Goal: Information Seeking & Learning: Learn about a topic

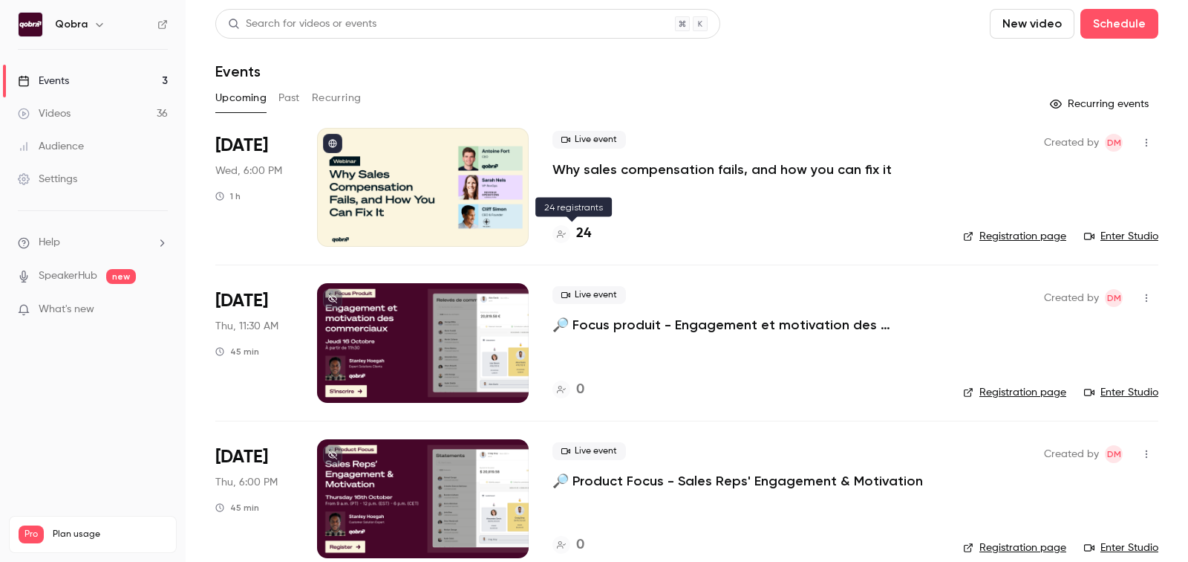
click at [584, 241] on h4 "24" at bounding box center [583, 234] width 15 height 20
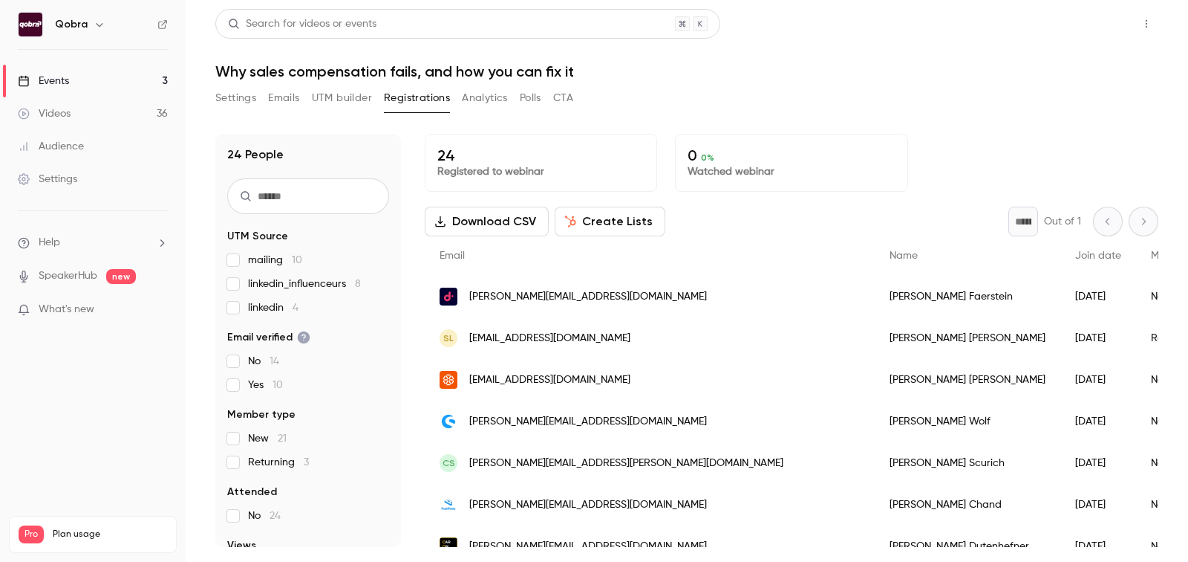
click at [1114, 25] on button "Share" at bounding box center [1093, 24] width 59 height 30
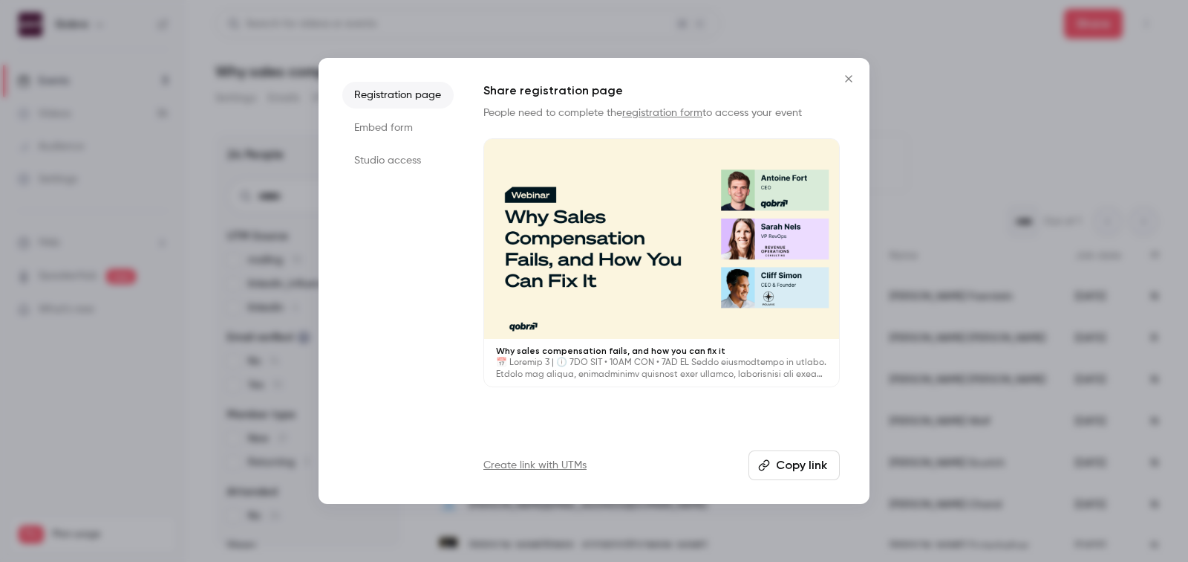
click at [798, 464] on button "Copy link" at bounding box center [794, 465] width 91 height 30
click at [847, 74] on icon "Close" at bounding box center [849, 79] width 18 height 12
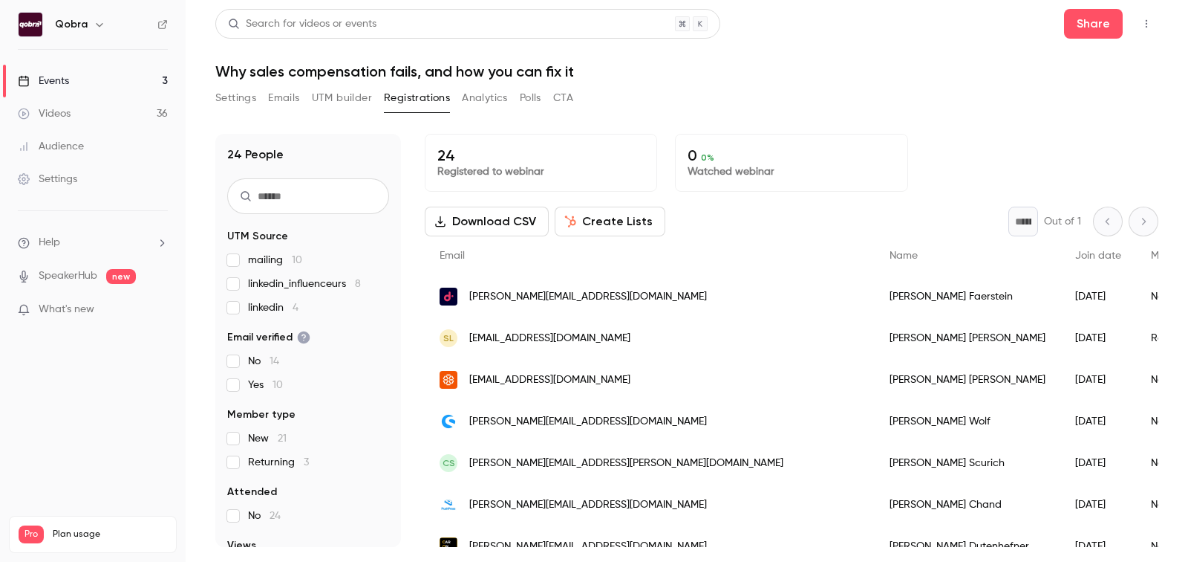
click at [117, 96] on link "Events 3" at bounding box center [93, 81] width 186 height 33
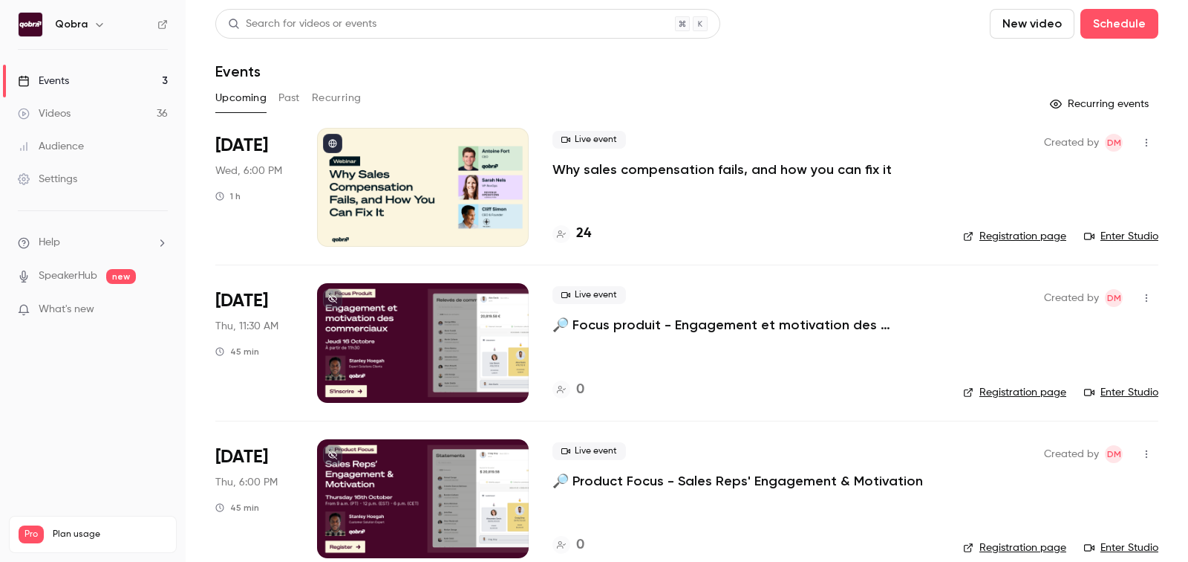
click at [586, 230] on h4 "24" at bounding box center [583, 234] width 15 height 20
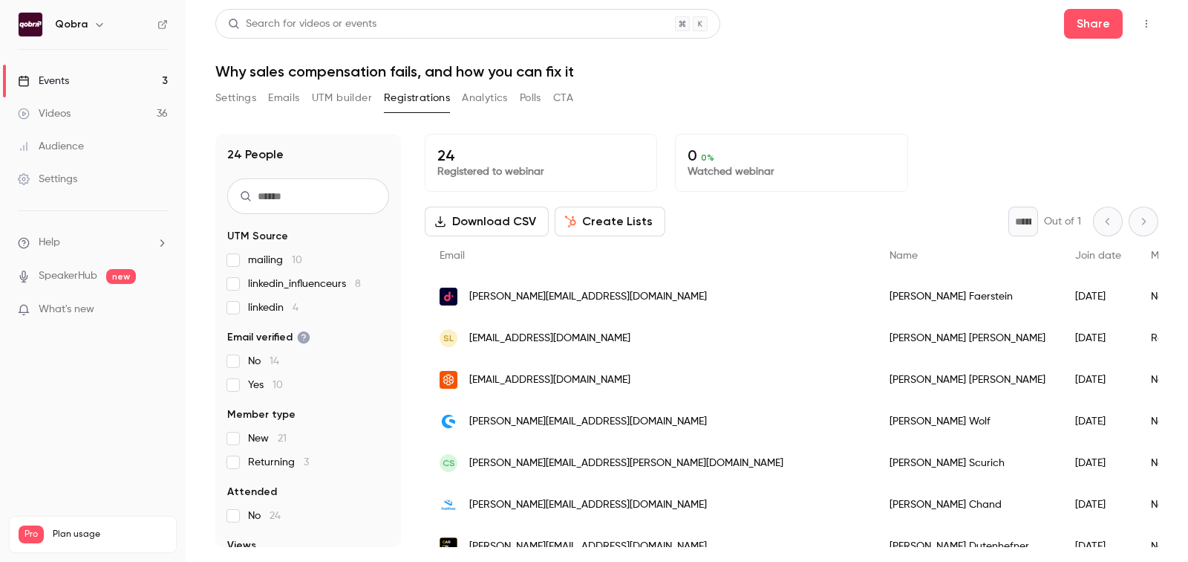
click at [99, 114] on link "Videos 36" at bounding box center [93, 113] width 186 height 33
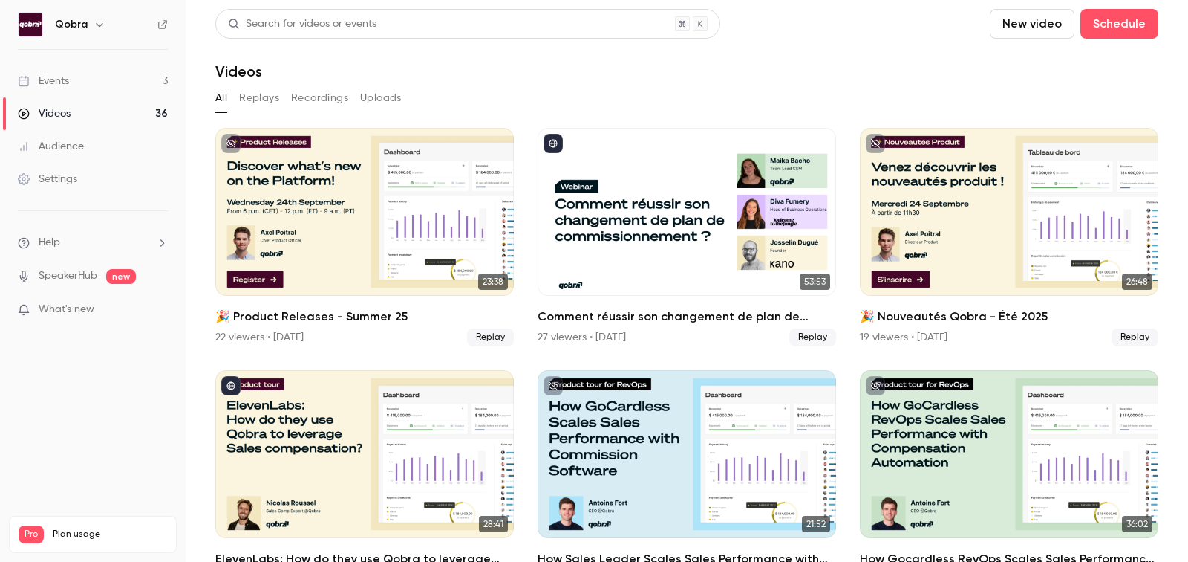
click at [100, 75] on link "Events 3" at bounding box center [93, 81] width 186 height 33
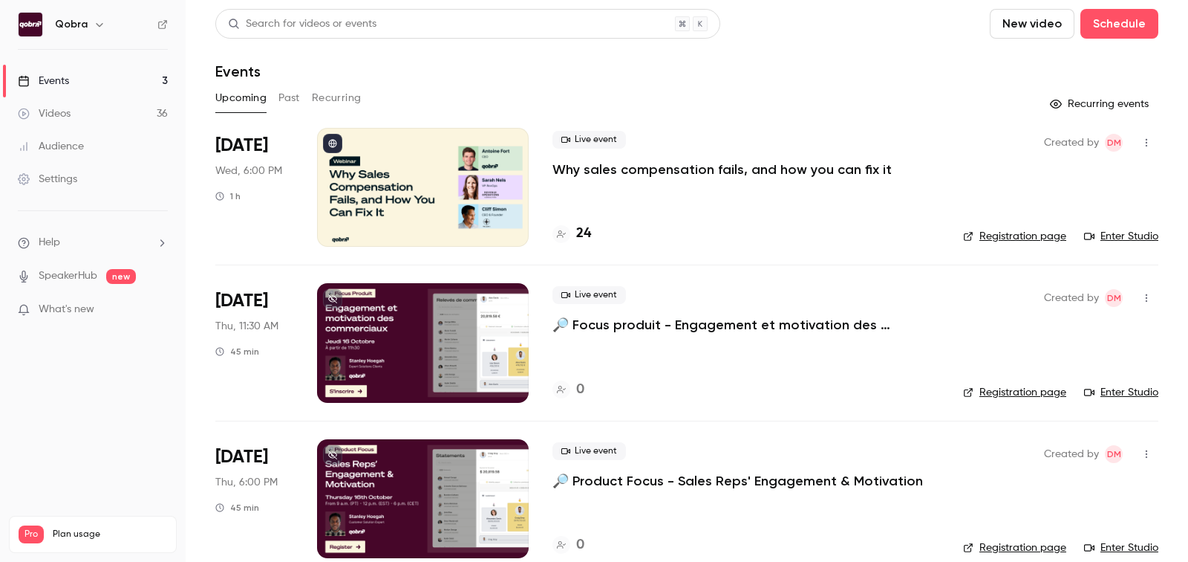
click at [578, 233] on h4 "24" at bounding box center [583, 234] width 15 height 20
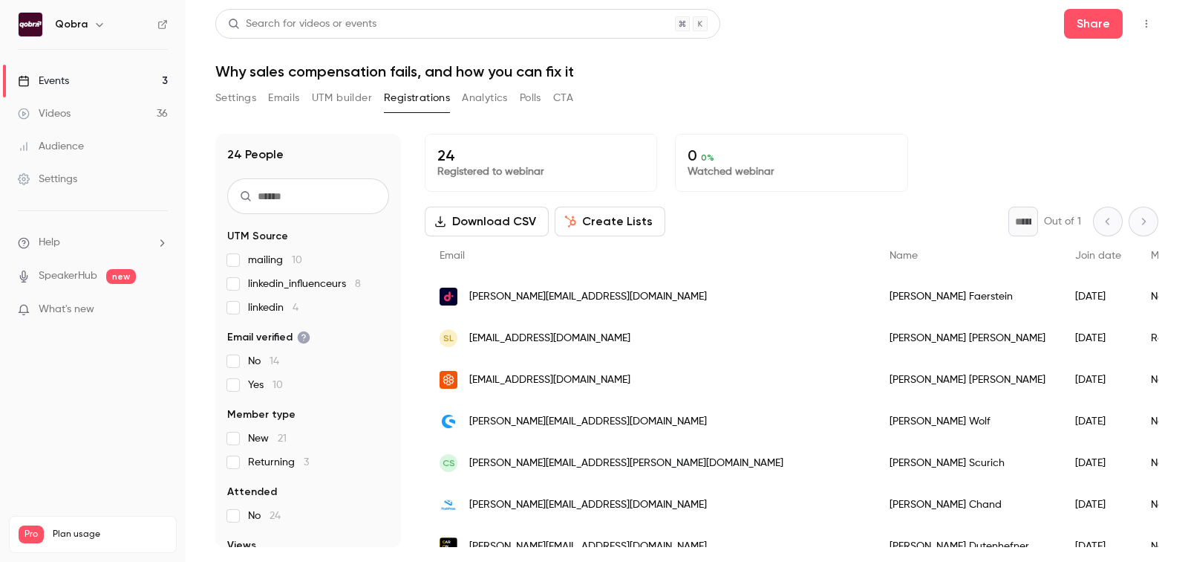
click at [488, 166] on p "Registered to webinar" at bounding box center [540, 171] width 207 height 15
click at [458, 159] on p "24" at bounding box center [540, 155] width 207 height 18
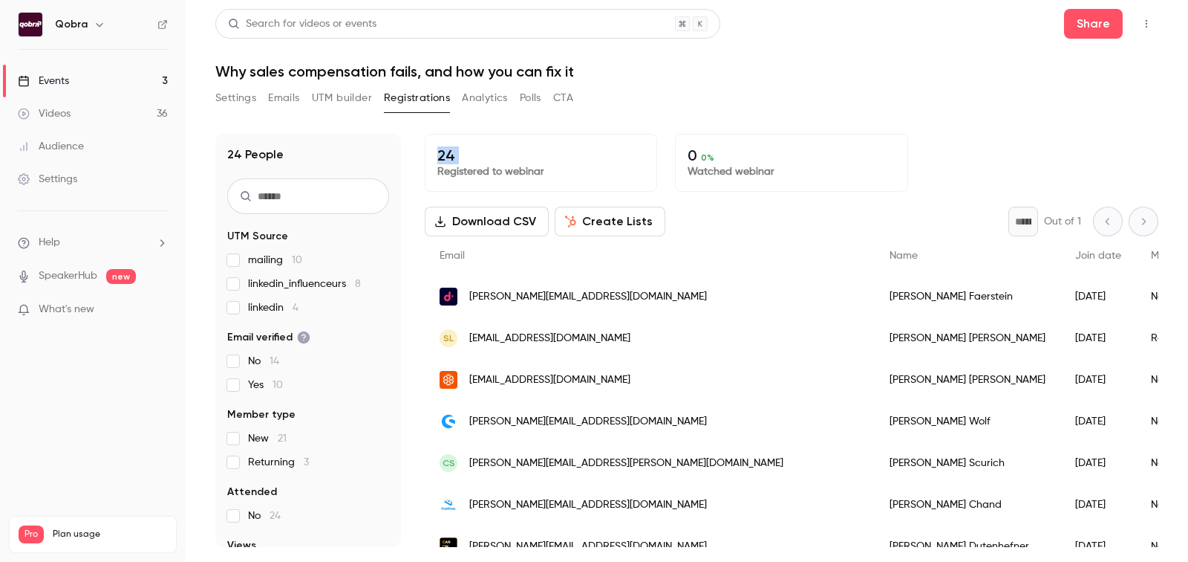
click at [458, 159] on p "24" at bounding box center [540, 155] width 207 height 18
click at [458, 167] on p "Registered to webinar" at bounding box center [540, 171] width 207 height 15
click at [486, 151] on p "24" at bounding box center [540, 155] width 207 height 18
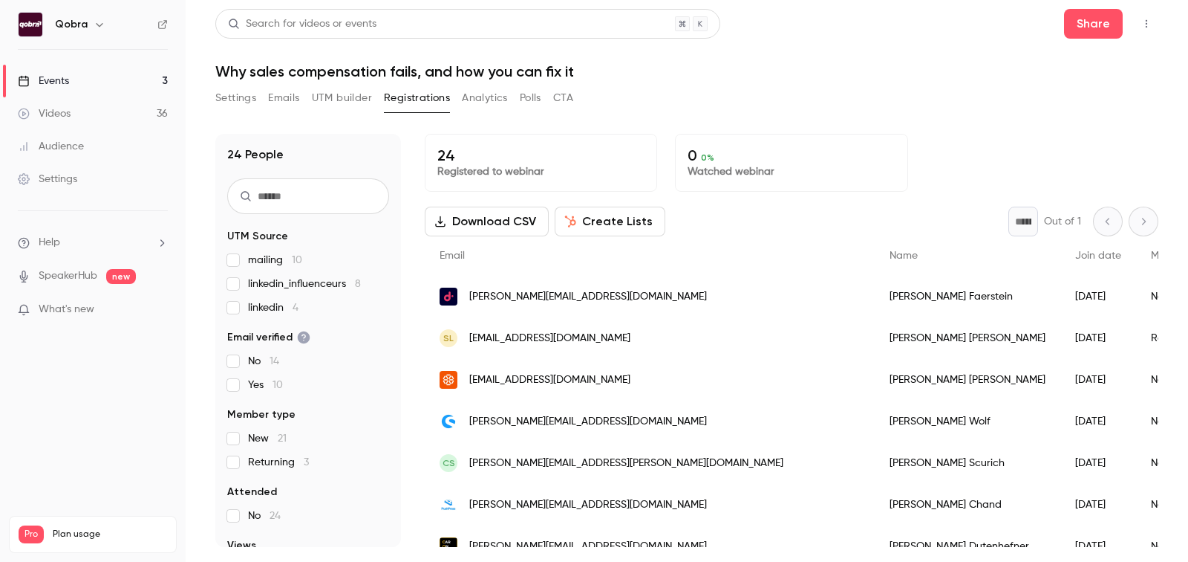
click at [136, 111] on link "Videos 36" at bounding box center [93, 113] width 186 height 33
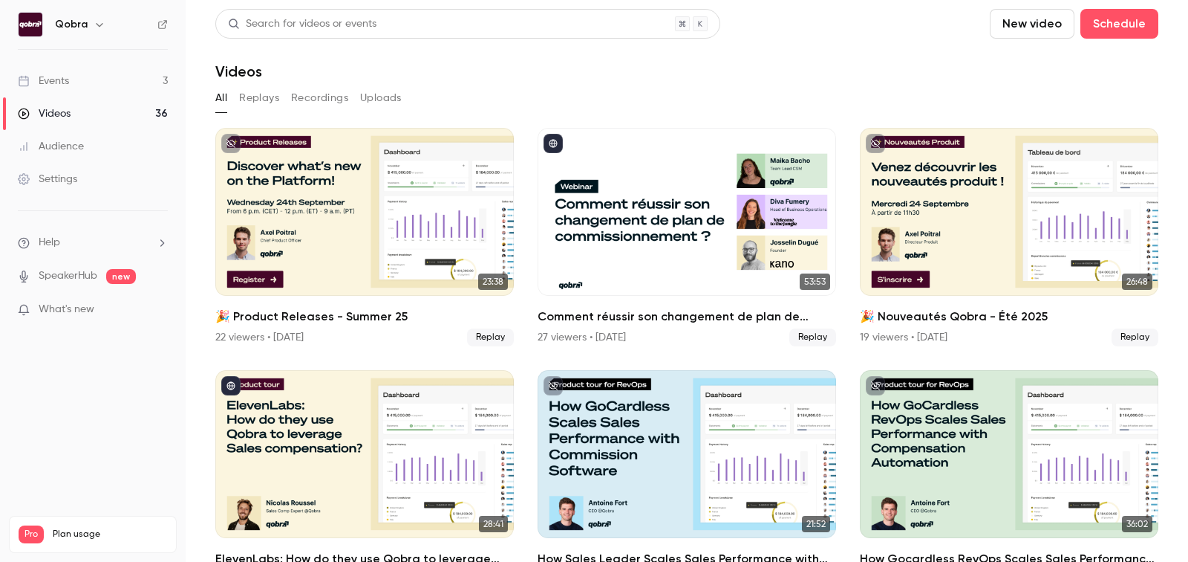
click at [126, 77] on link "Events 3" at bounding box center [93, 81] width 186 height 33
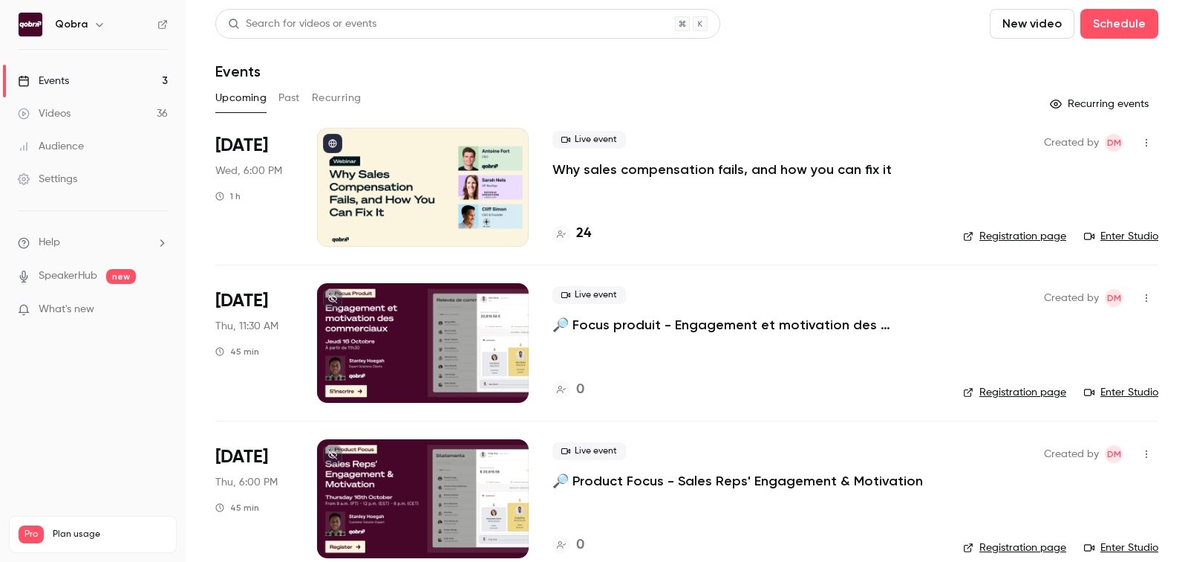
click at [119, 118] on link "Videos 36" at bounding box center [93, 113] width 186 height 33
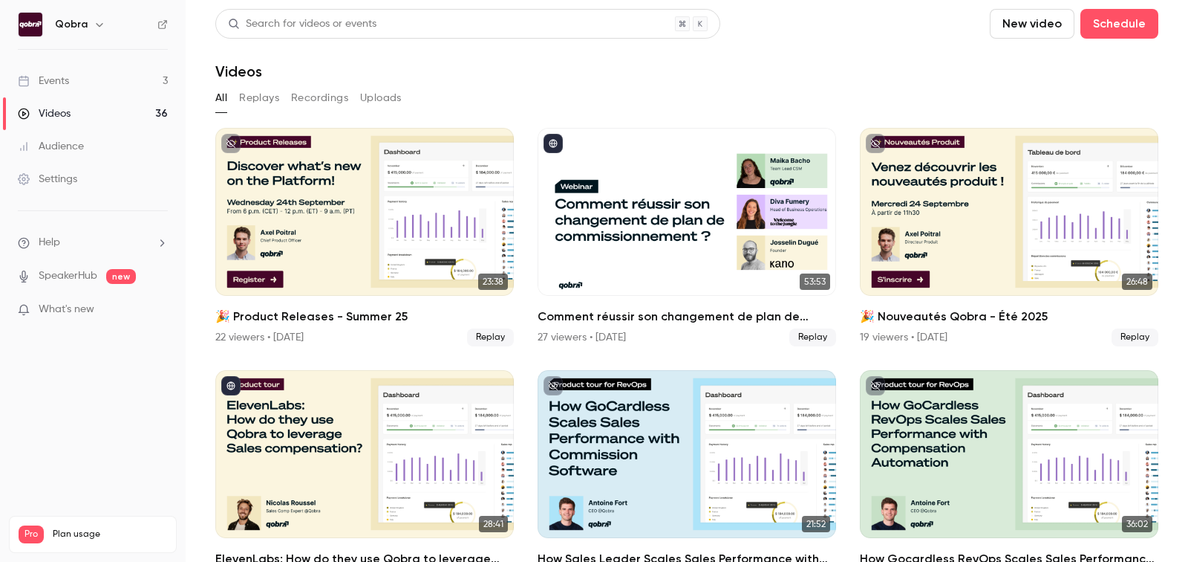
click at [112, 71] on link "Events 3" at bounding box center [93, 81] width 186 height 33
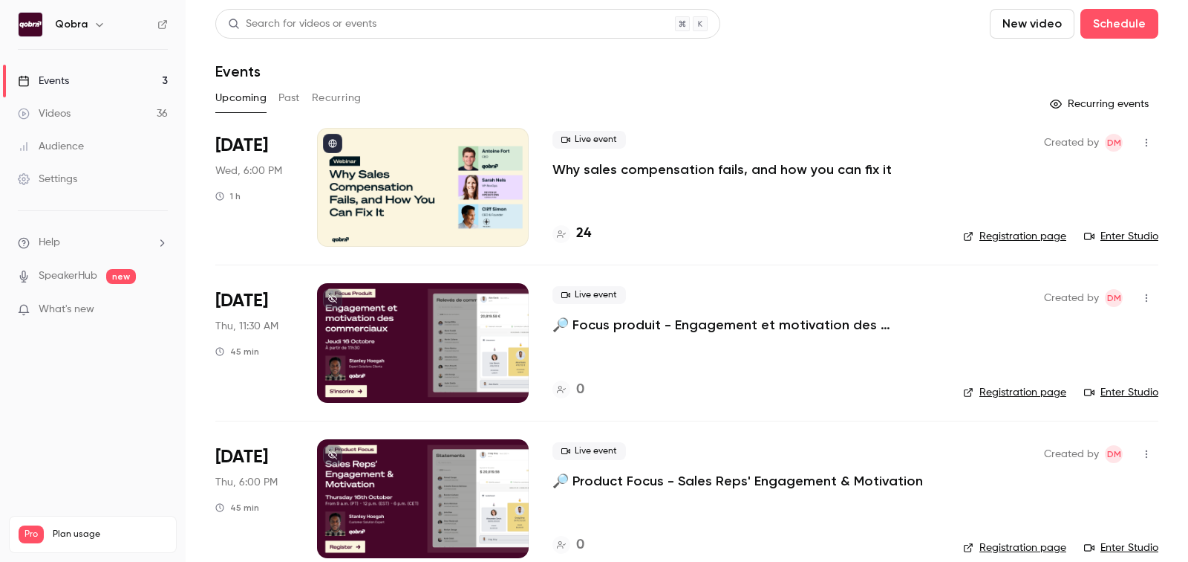
click at [588, 239] on h4 "24" at bounding box center [583, 234] width 15 height 20
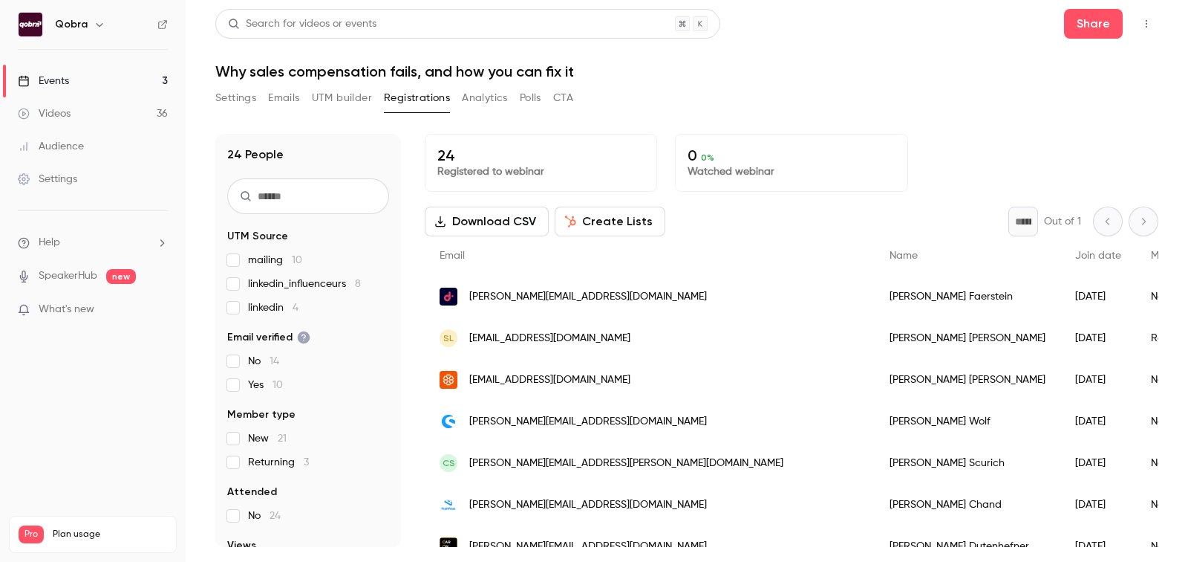
click at [490, 160] on p "24" at bounding box center [540, 155] width 207 height 18
click at [253, 307] on span "linkedin 4" at bounding box center [273, 307] width 51 height 15
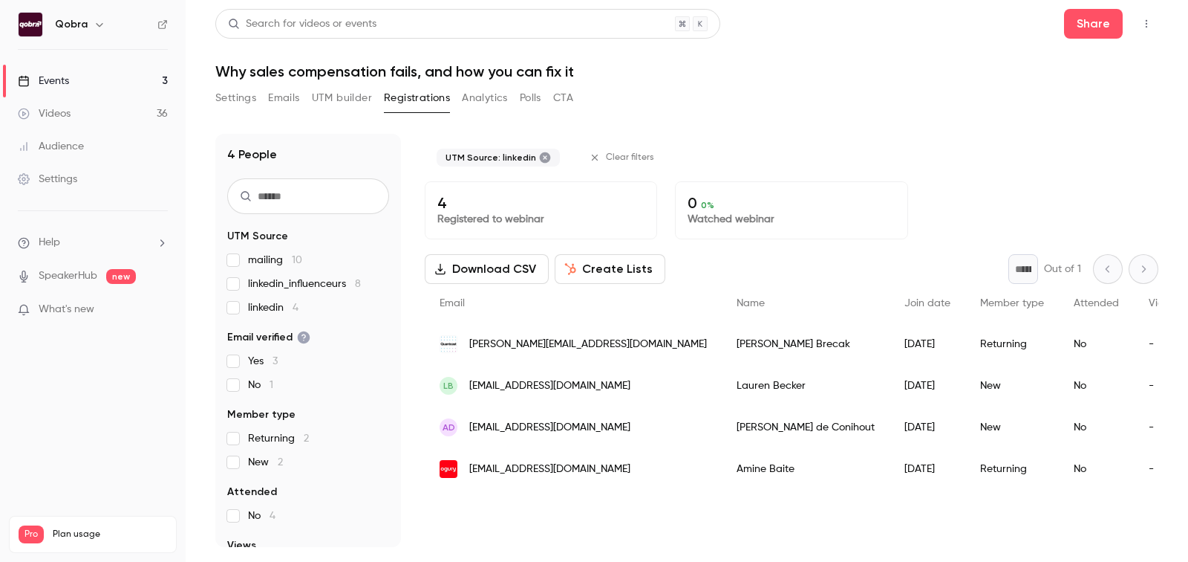
click at [253, 307] on span "linkedin 4" at bounding box center [273, 307] width 51 height 15
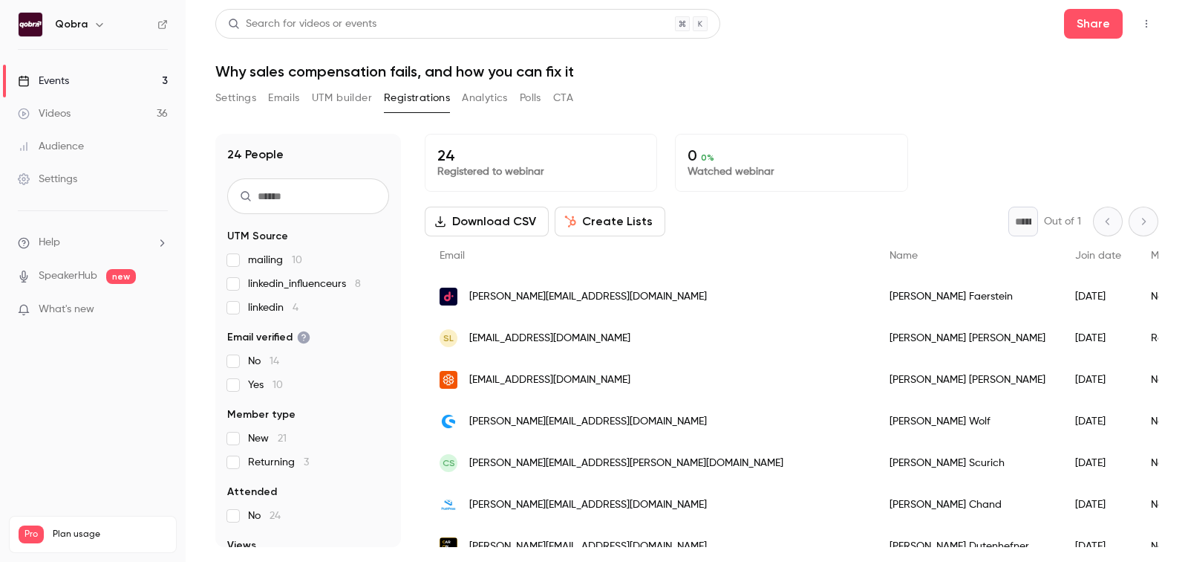
click at [264, 285] on span "linkedin_influenceurs 8" at bounding box center [304, 283] width 113 height 15
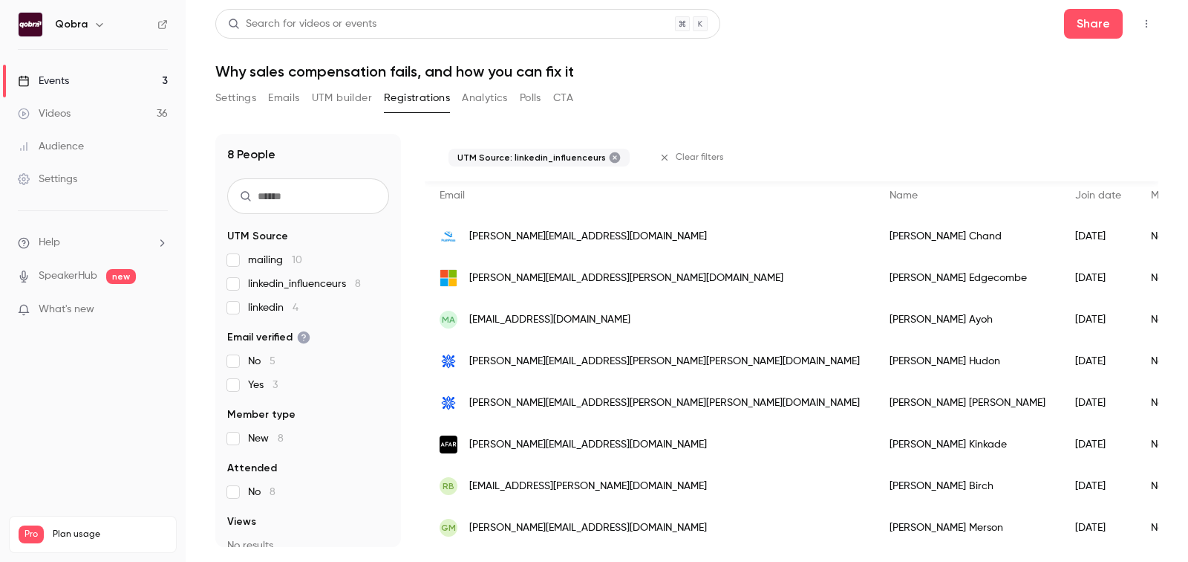
click at [241, 256] on label "mailing 10" at bounding box center [308, 260] width 162 height 15
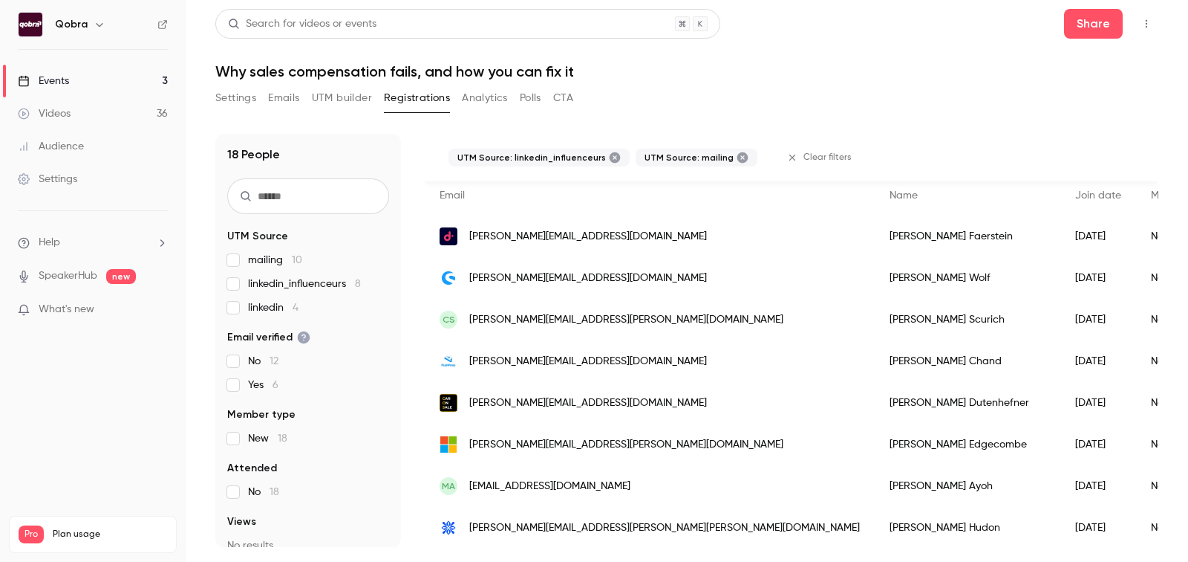
click at [246, 272] on div "mailing 10 linkedin_influenceurs 8 linkedin 4" at bounding box center [308, 284] width 162 height 62
click at [246, 279] on label "linkedin_influenceurs 8" at bounding box center [308, 283] width 162 height 15
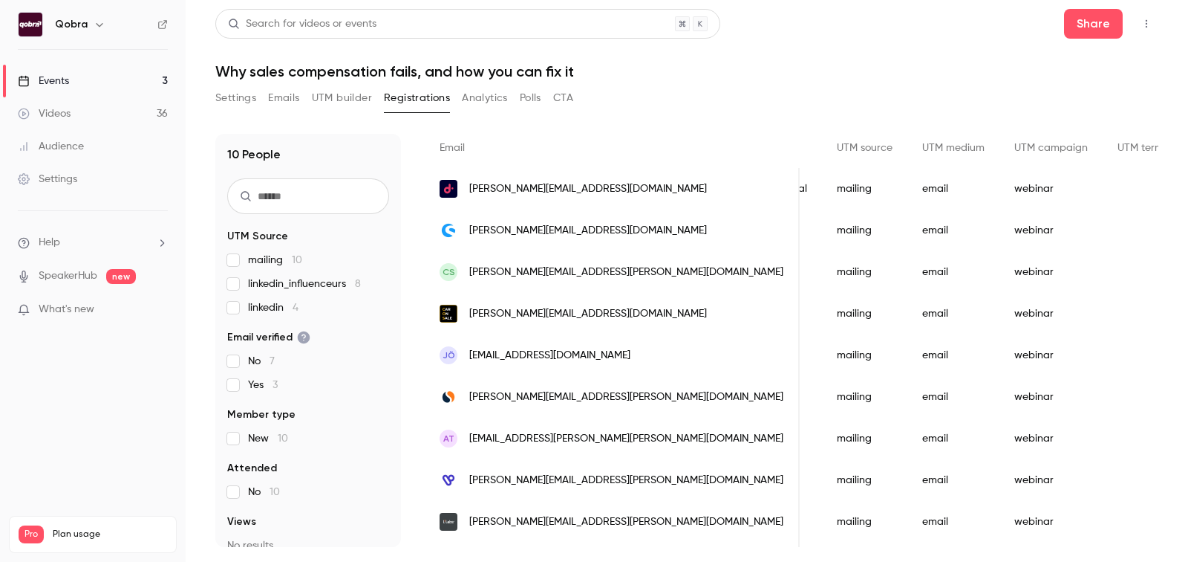
scroll to position [60, 0]
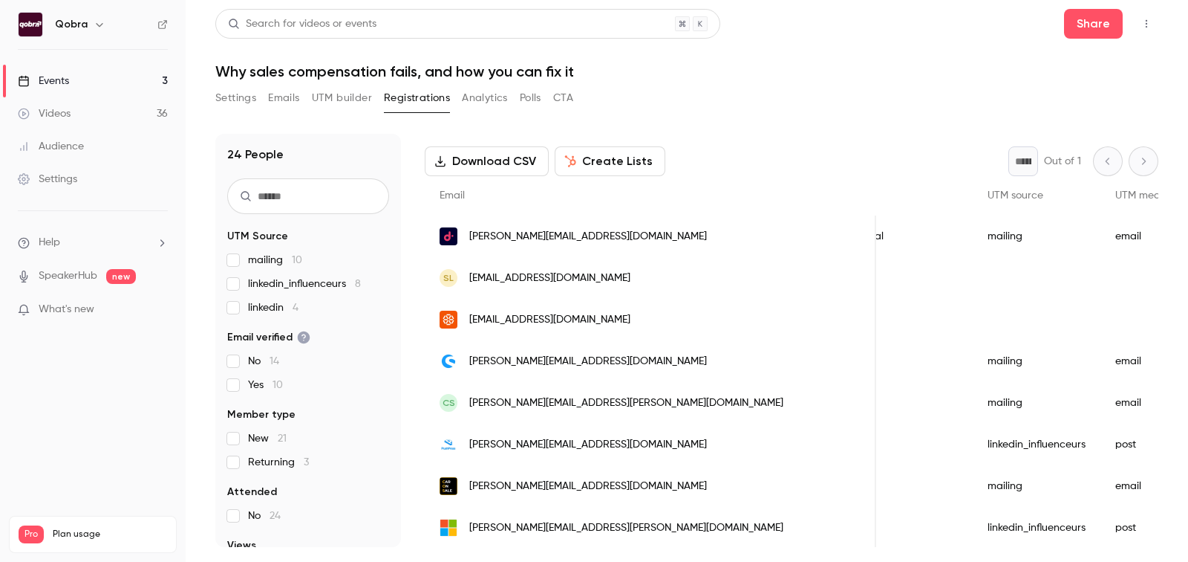
click at [117, 83] on link "Events 3" at bounding box center [93, 81] width 186 height 33
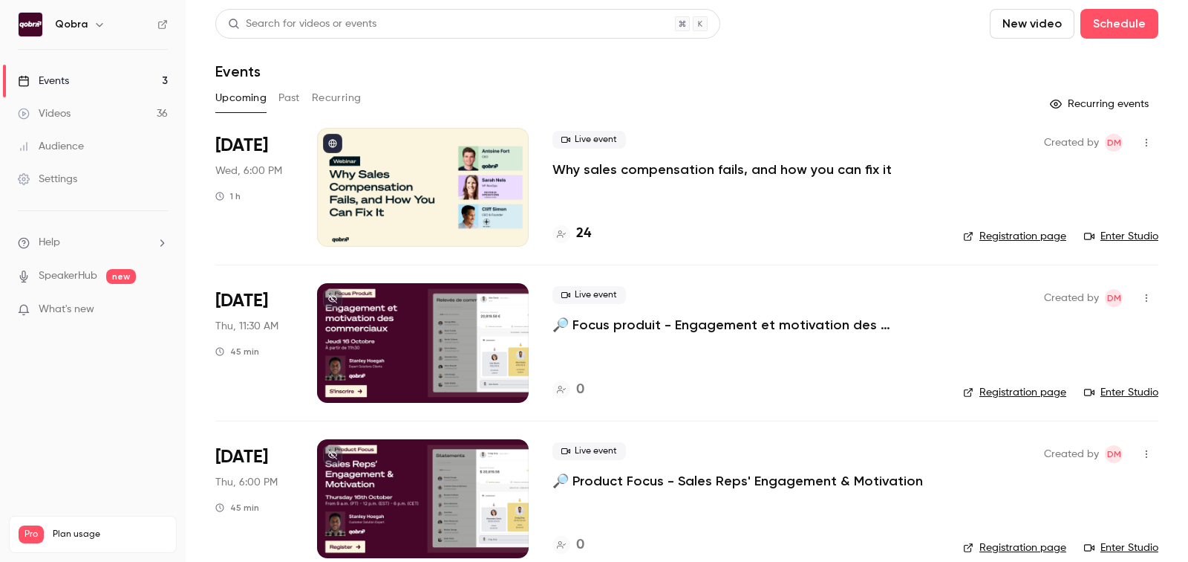
click at [461, 209] on div at bounding box center [423, 187] width 212 height 119
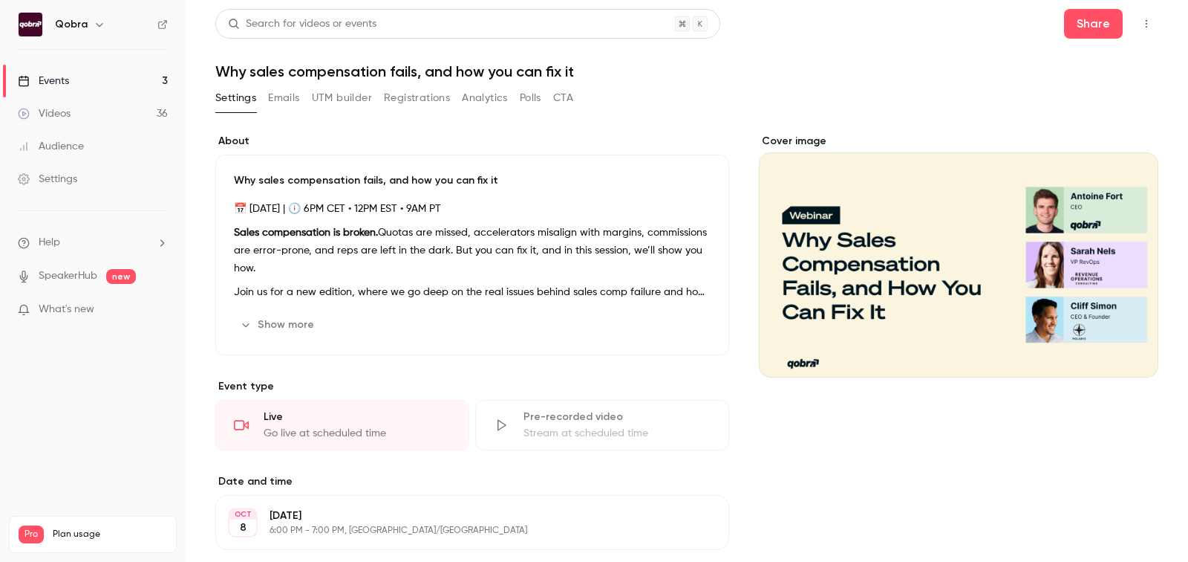
click at [279, 325] on button "Show more" at bounding box center [278, 325] width 89 height 24
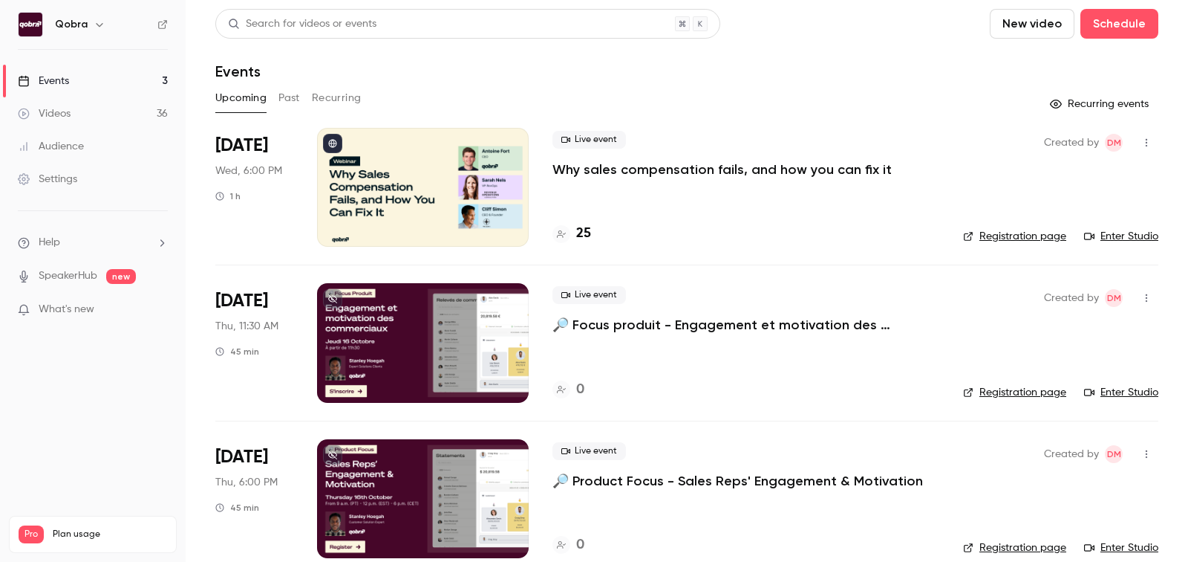
click at [575, 224] on div "25" at bounding box center [572, 234] width 39 height 20
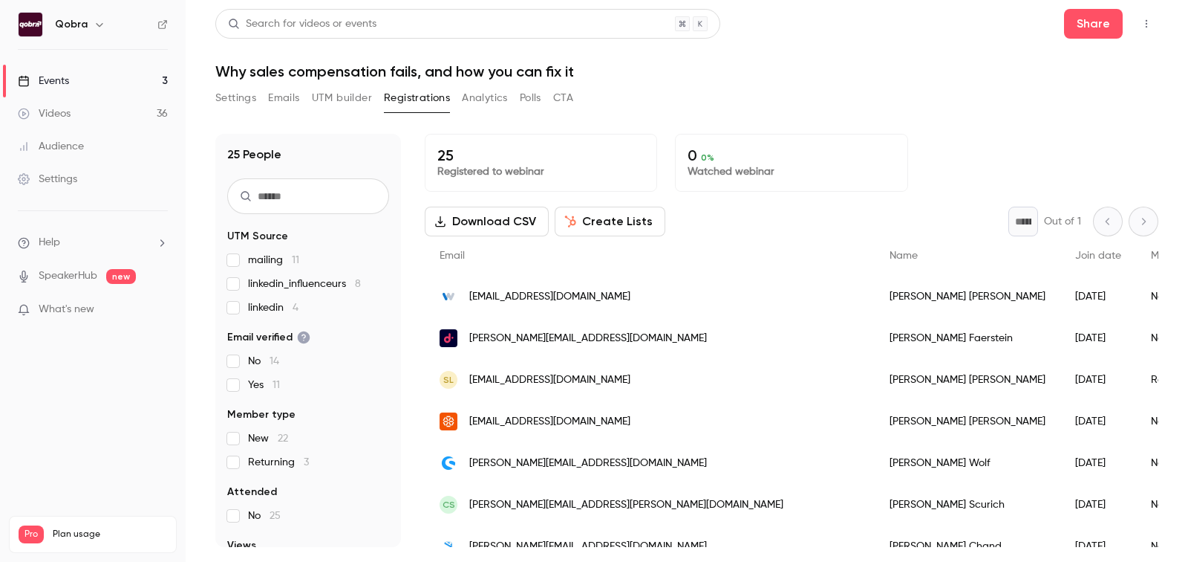
click at [541, 295] on span "[EMAIL_ADDRESS][DOMAIN_NAME]" at bounding box center [549, 297] width 161 height 16
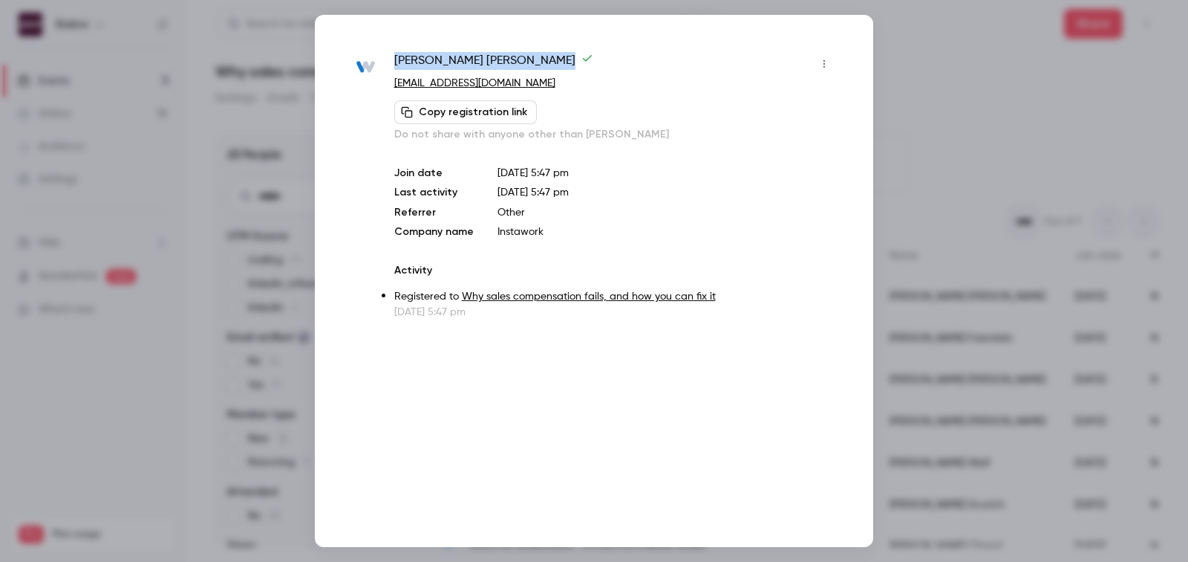
click at [403, 59] on span "Ryan Hinkley" at bounding box center [493, 64] width 199 height 24
copy div "Ryan Hinkley"
click at [957, 67] on div at bounding box center [594, 281] width 1188 height 562
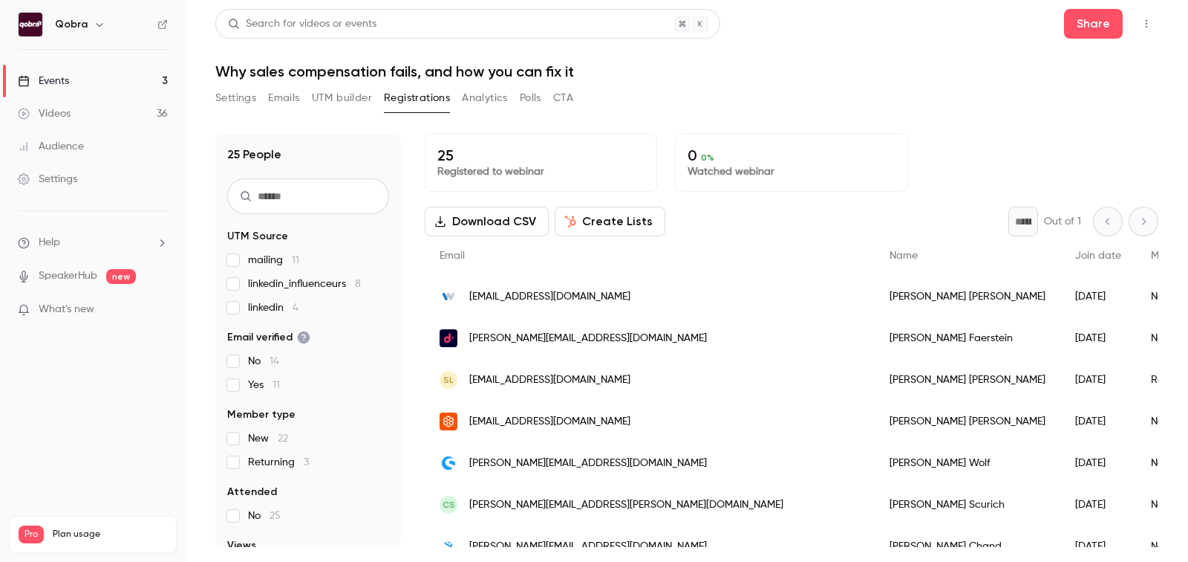
click at [509, 295] on span "[EMAIL_ADDRESS][DOMAIN_NAME]" at bounding box center [549, 297] width 161 height 16
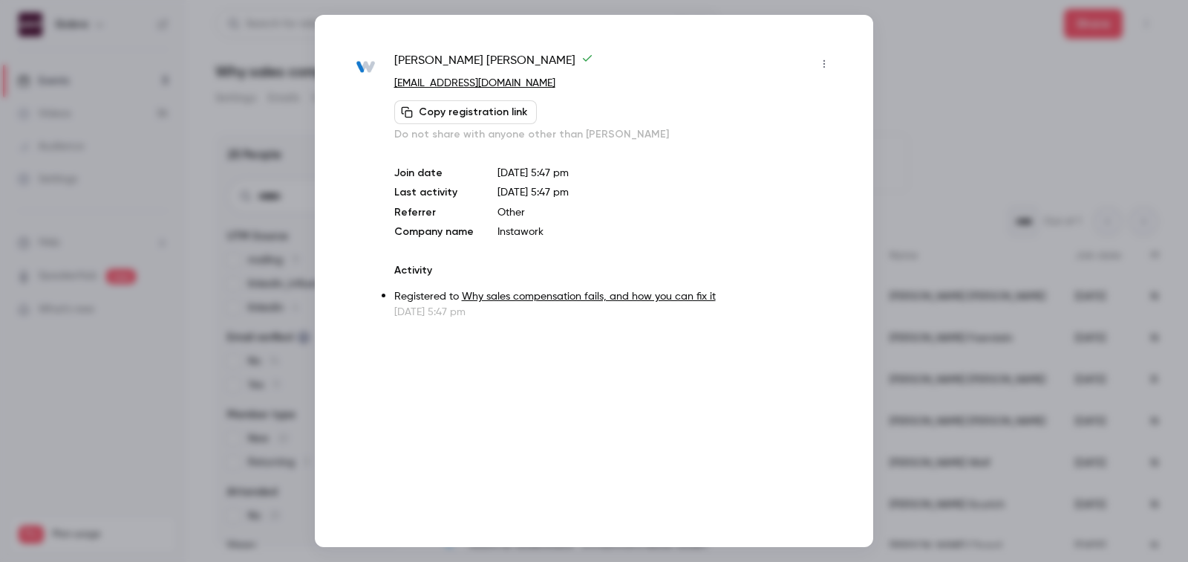
click at [1075, 167] on div at bounding box center [594, 281] width 1188 height 562
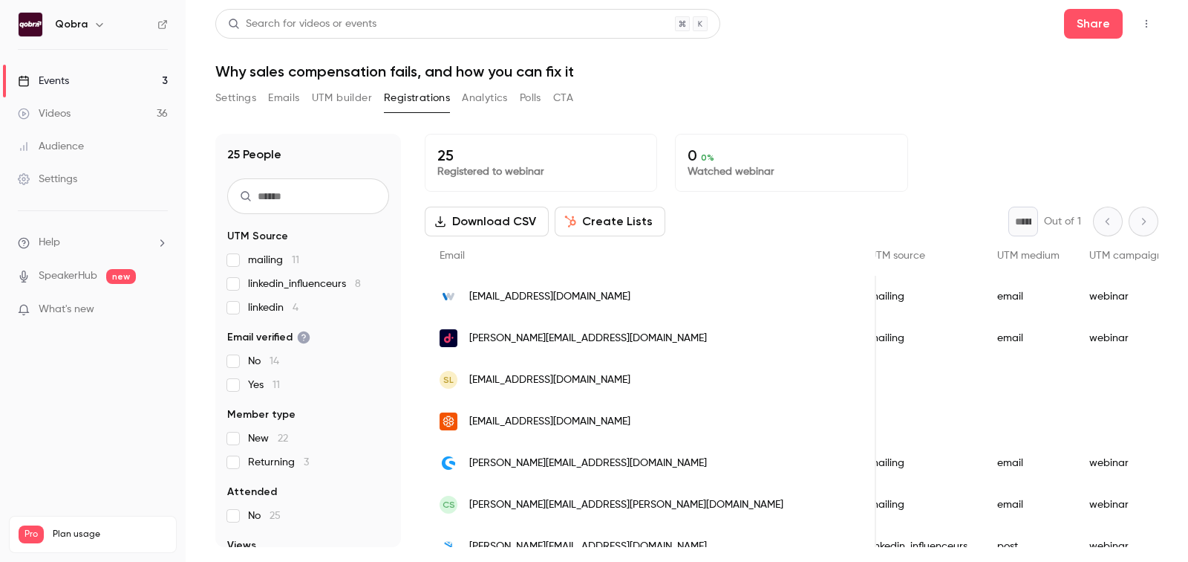
scroll to position [0, 698]
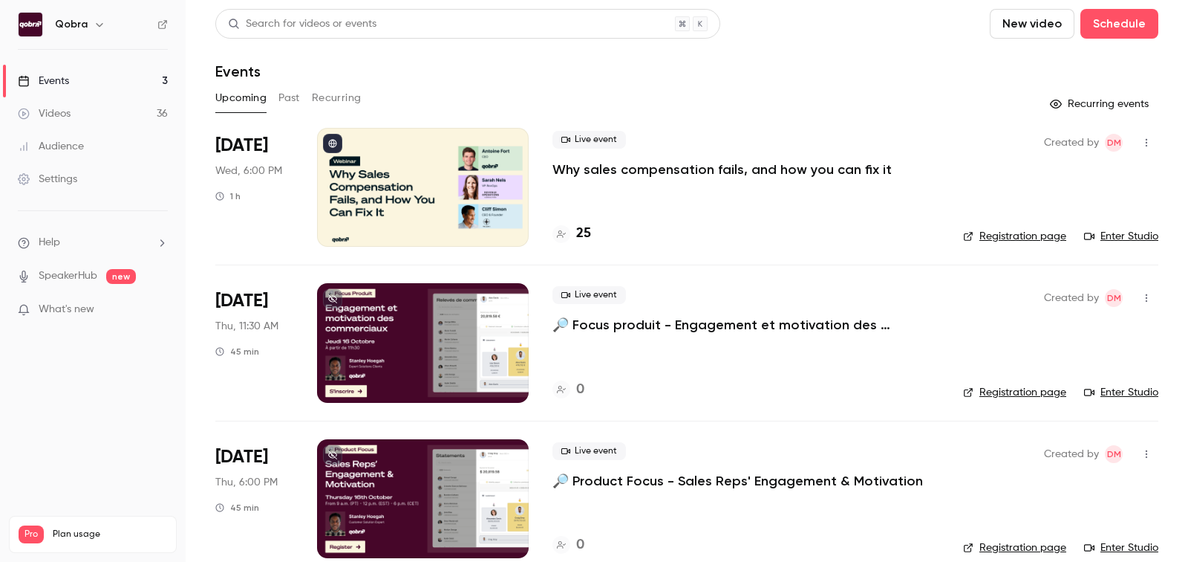
click at [556, 227] on div at bounding box center [562, 234] width 18 height 18
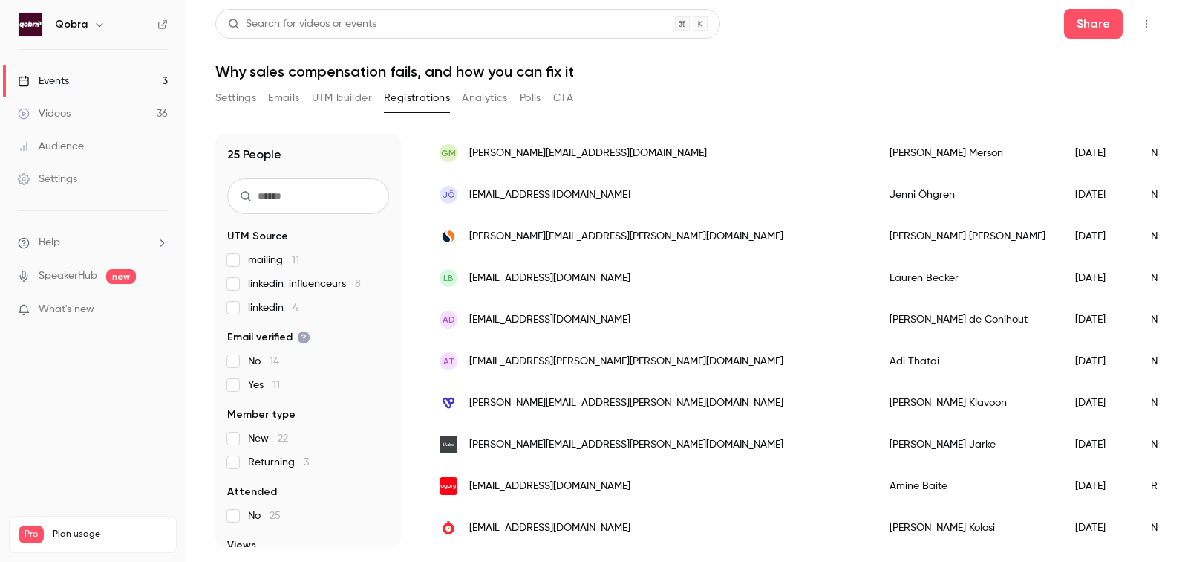
click at [106, 103] on link "Videos 36" at bounding box center [93, 113] width 186 height 33
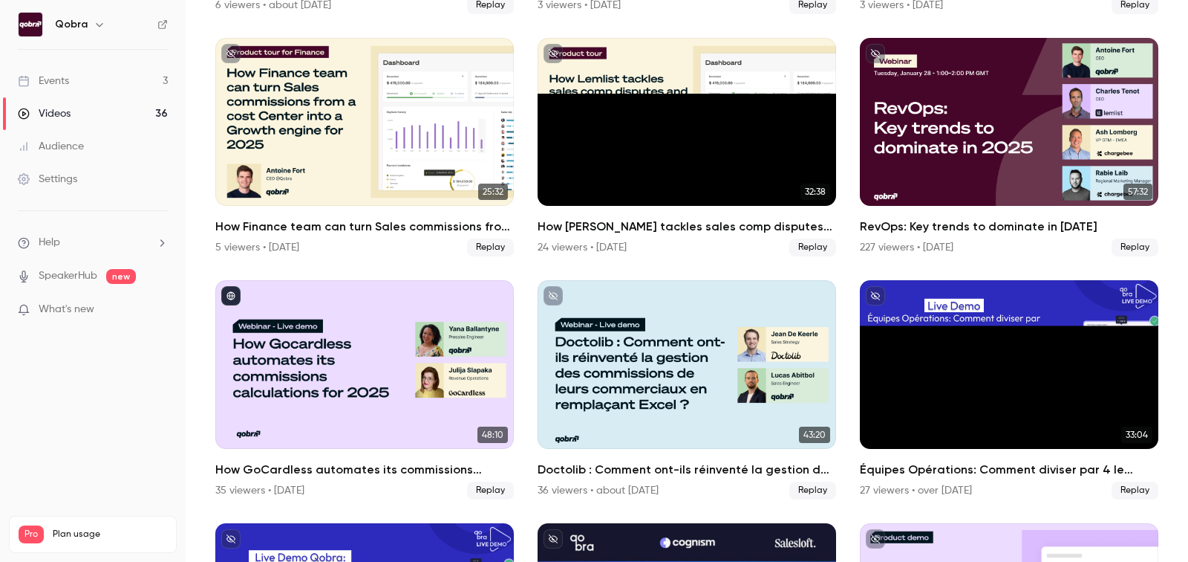
scroll to position [455, 0]
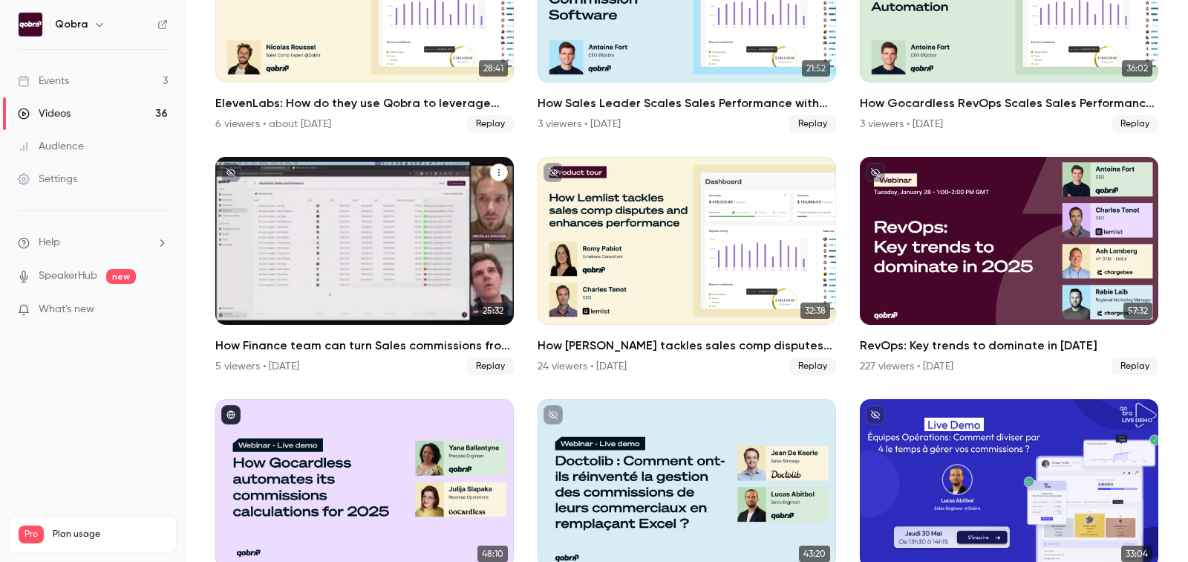
click at [222, 366] on div "5 viewers • [DATE]" at bounding box center [257, 366] width 84 height 15
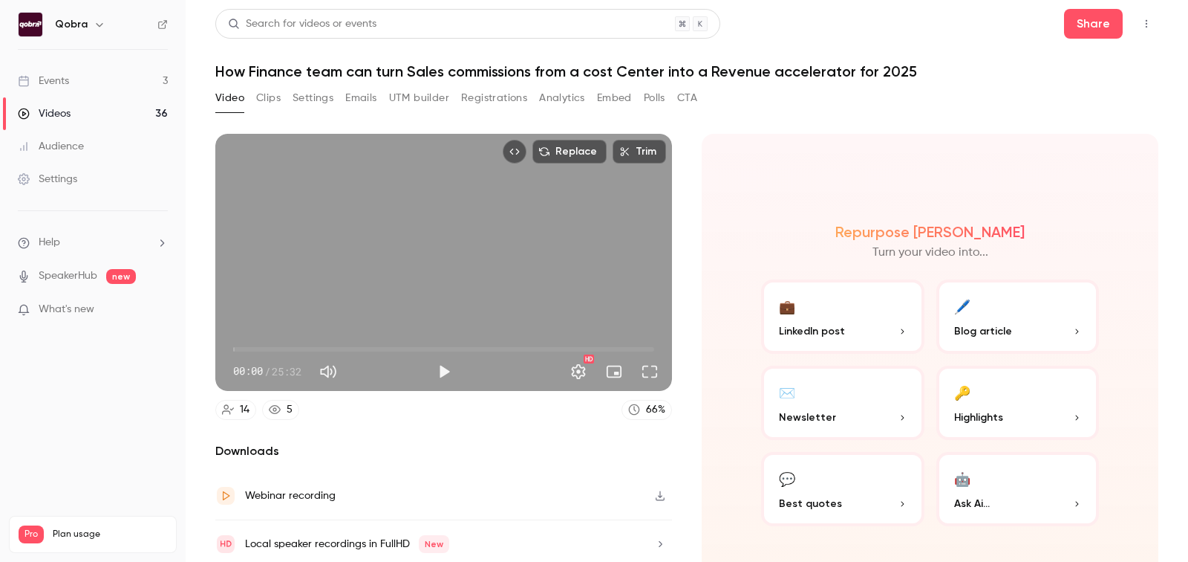
scroll to position [52, 0]
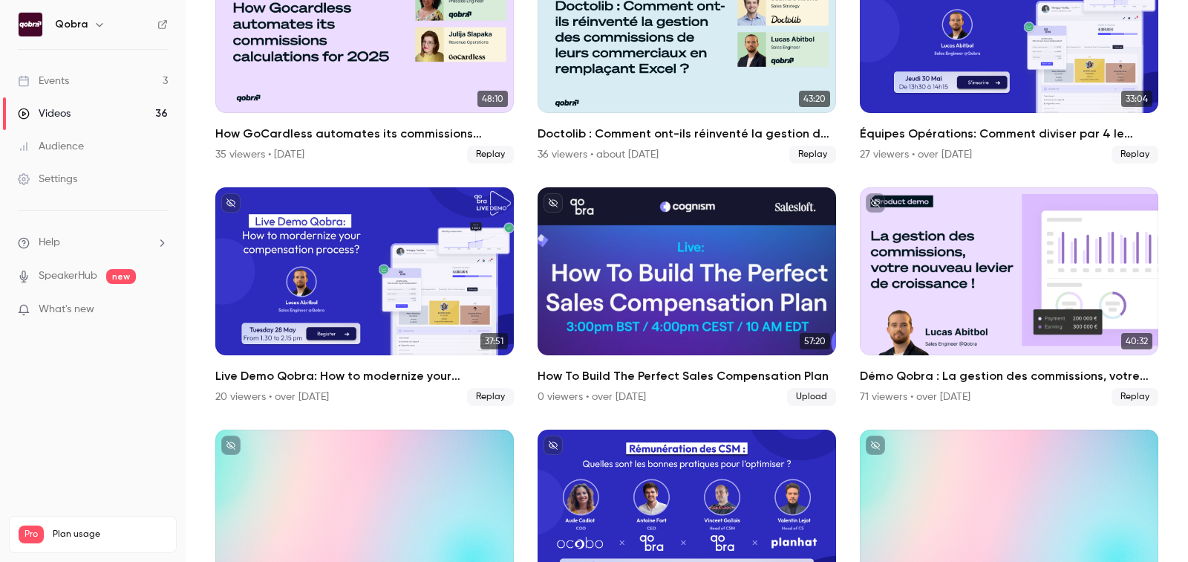
scroll to position [911, 0]
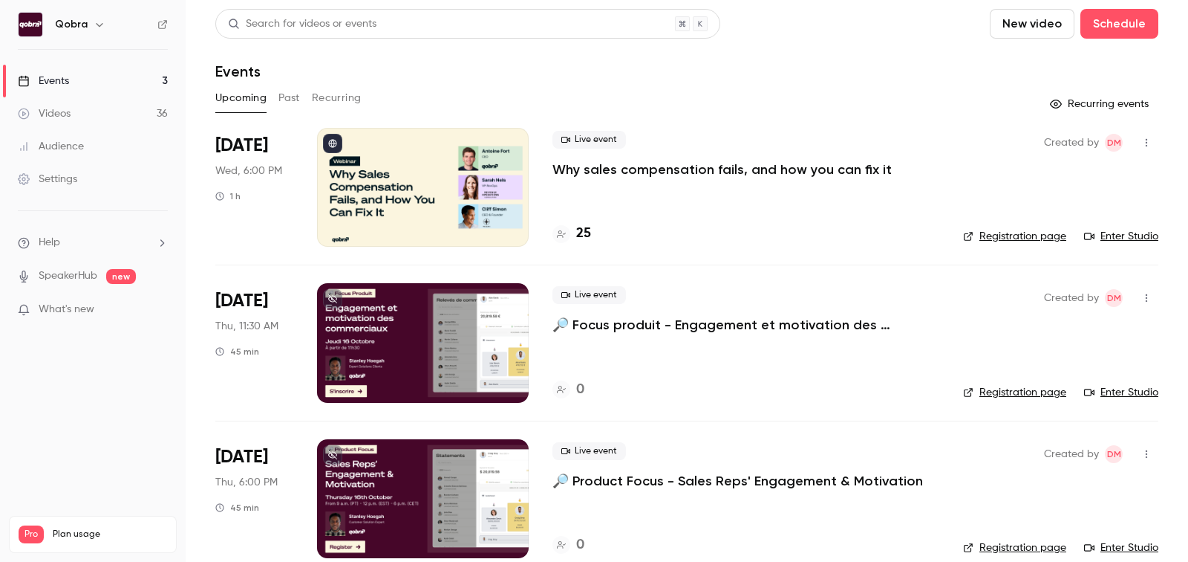
click at [123, 111] on link "Videos 36" at bounding box center [93, 113] width 186 height 33
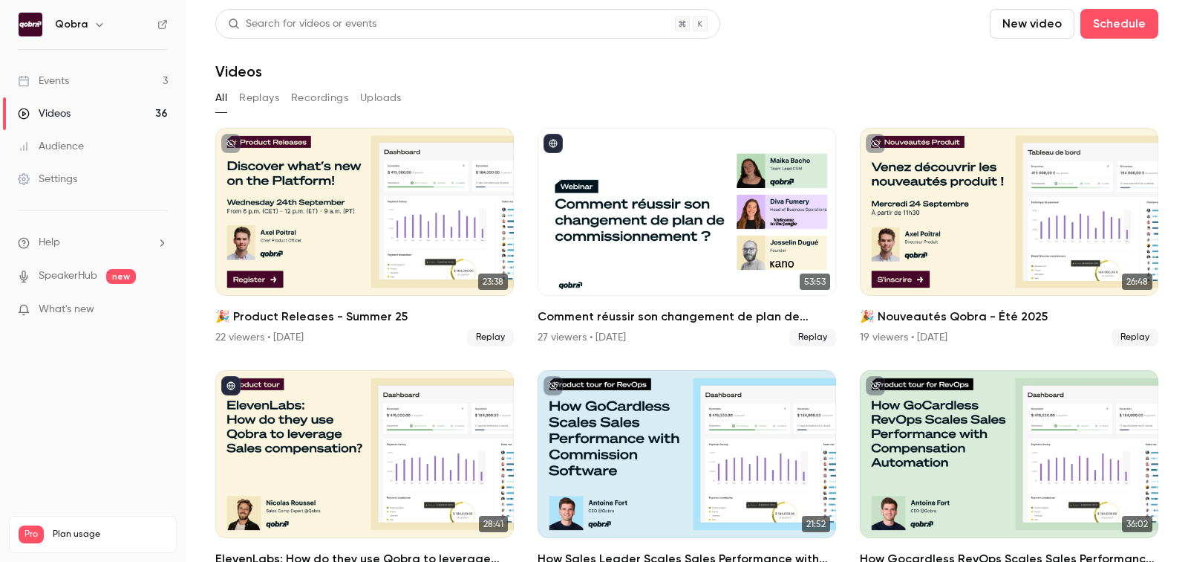
click at [264, 91] on button "Replays" at bounding box center [259, 98] width 40 height 24
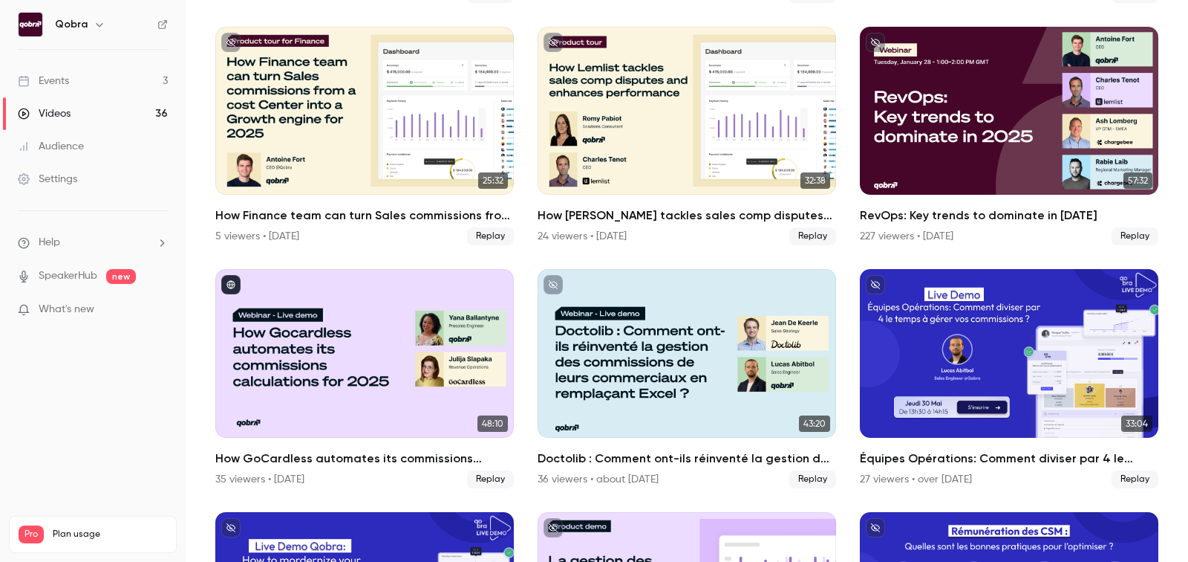
scroll to position [651, 0]
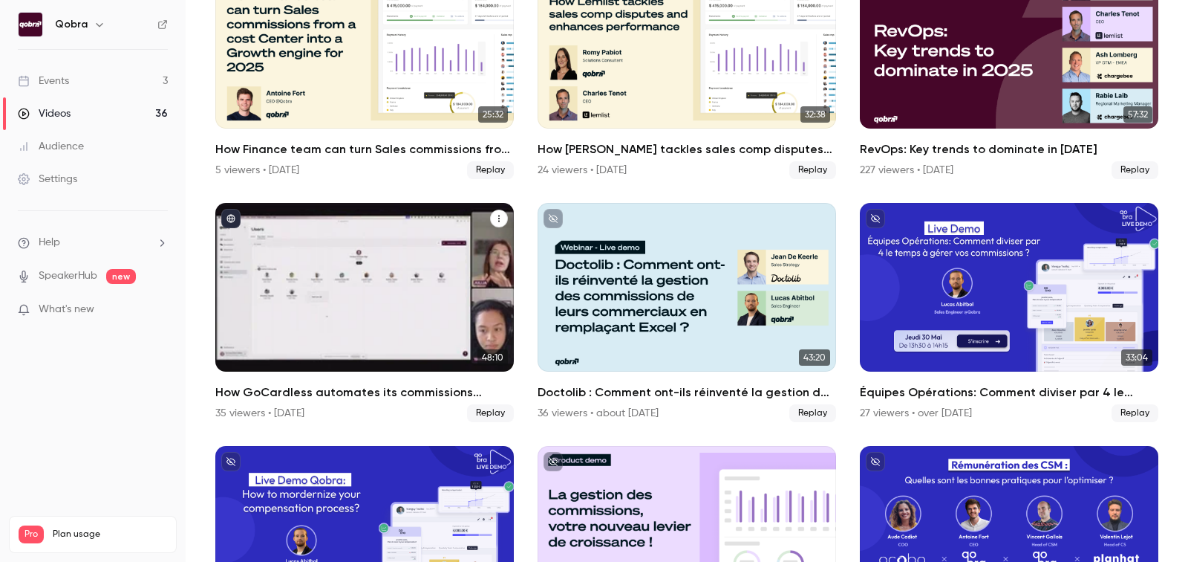
click at [244, 409] on div "35 viewers • [DATE]" at bounding box center [259, 413] width 89 height 15
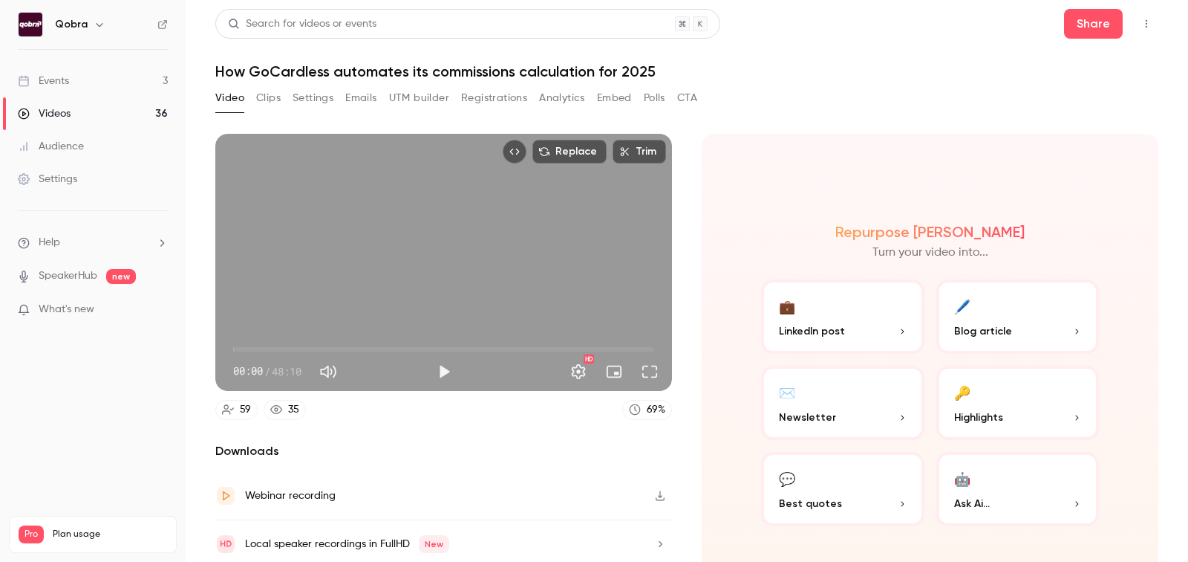
click at [482, 94] on button "Registrations" at bounding box center [494, 98] width 66 height 24
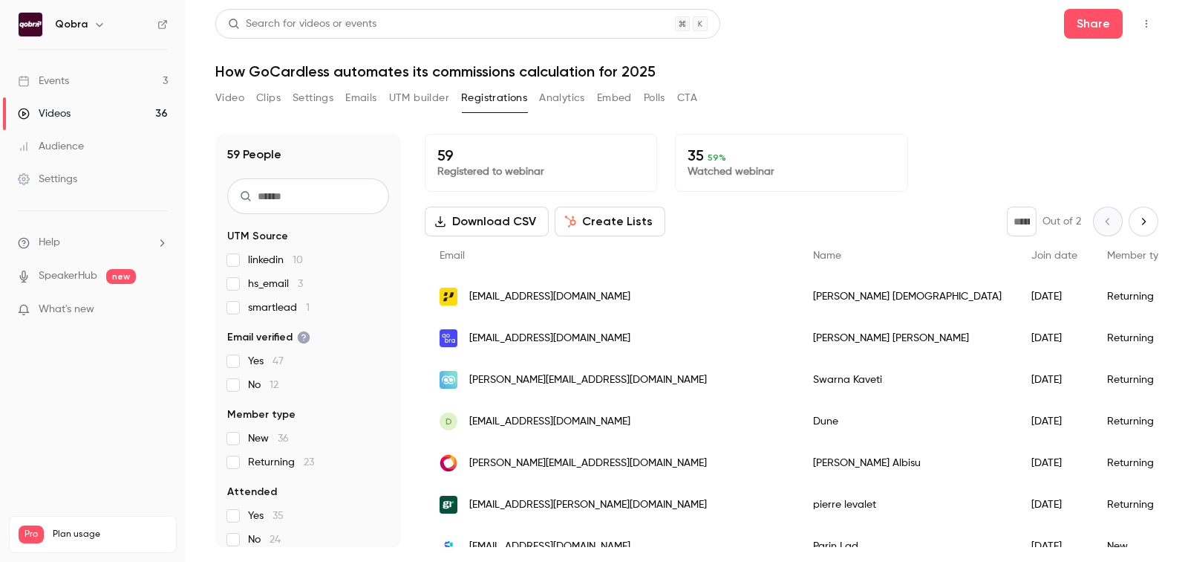
click at [433, 97] on button "UTM builder" at bounding box center [419, 98] width 60 height 24
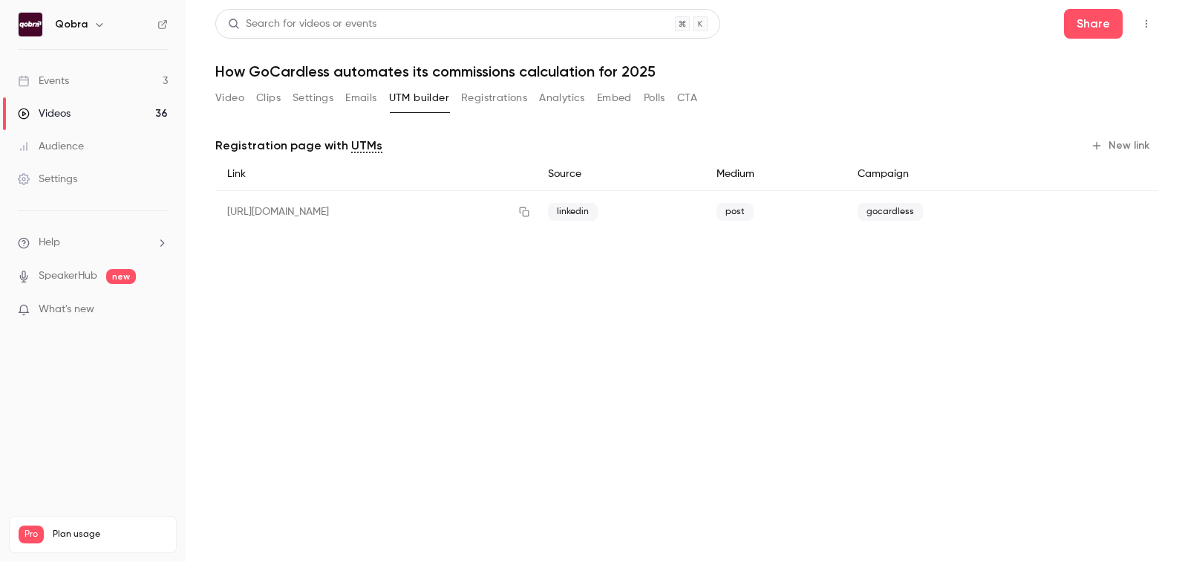
click at [495, 100] on button "Registrations" at bounding box center [494, 98] width 66 height 24
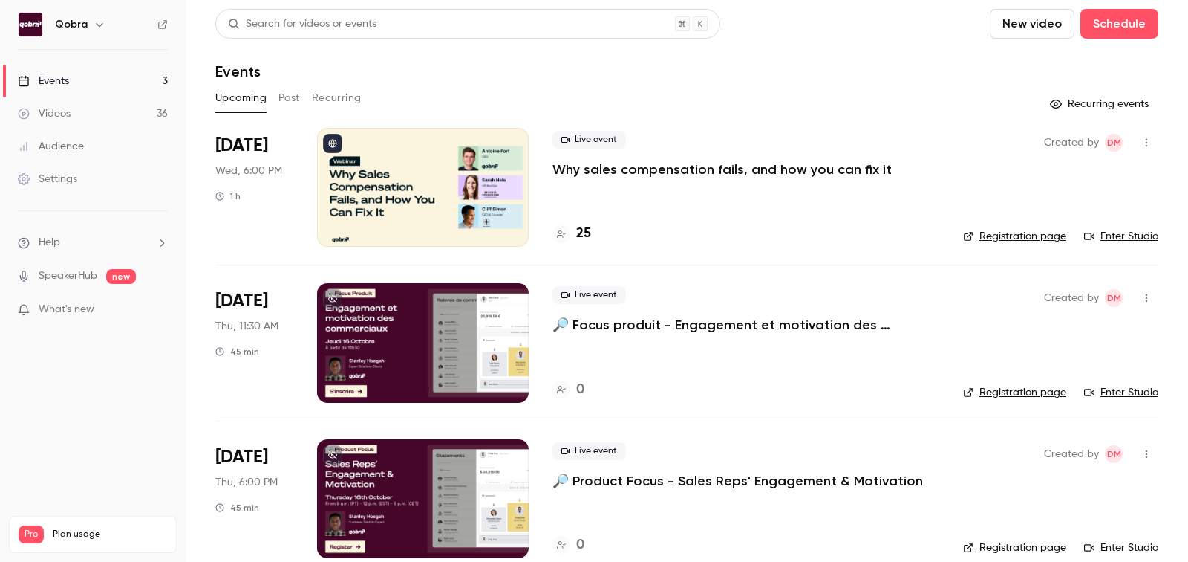
click at [589, 229] on h4 "25" at bounding box center [583, 234] width 15 height 20
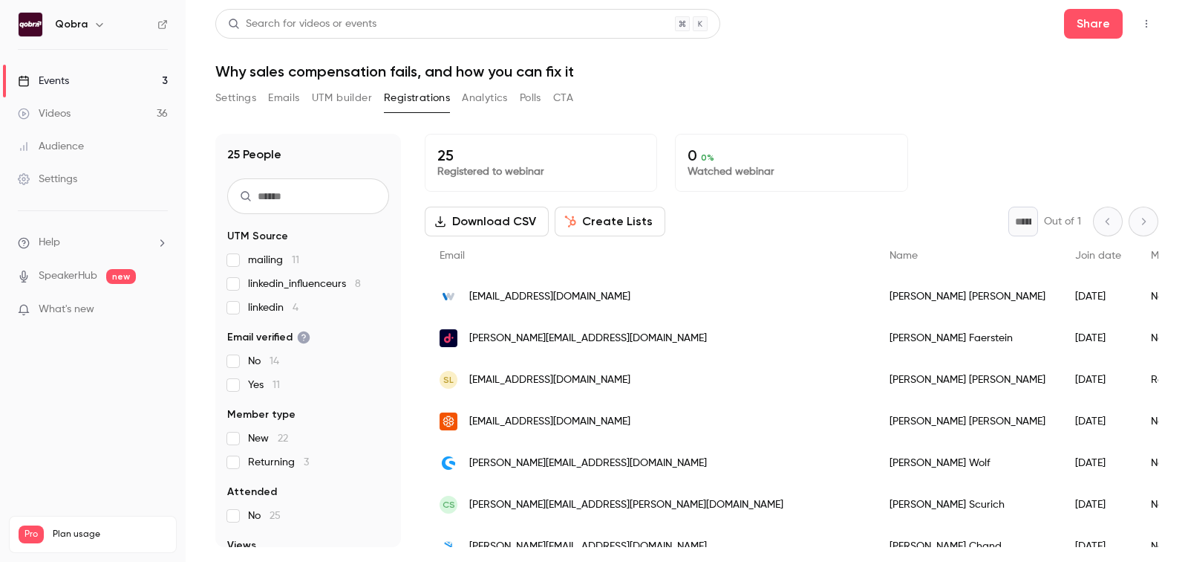
click at [62, 87] on div "Events" at bounding box center [43, 81] width 51 height 15
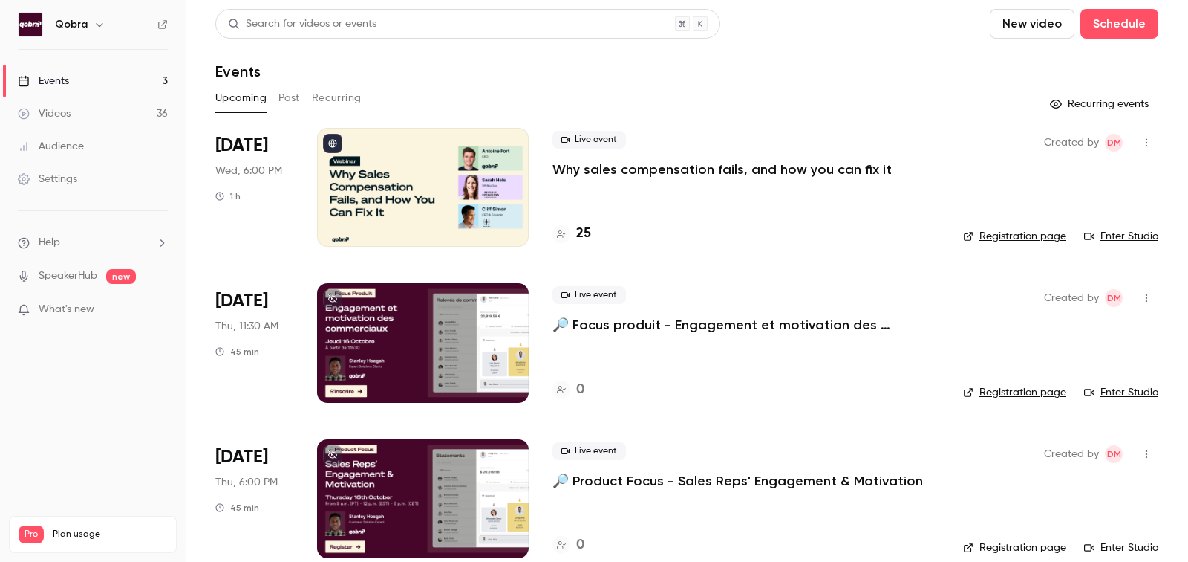
click at [302, 91] on div "Upcoming Past Recurring" at bounding box center [686, 98] width 943 height 24
click at [296, 94] on button "Past" at bounding box center [290, 98] width 22 height 24
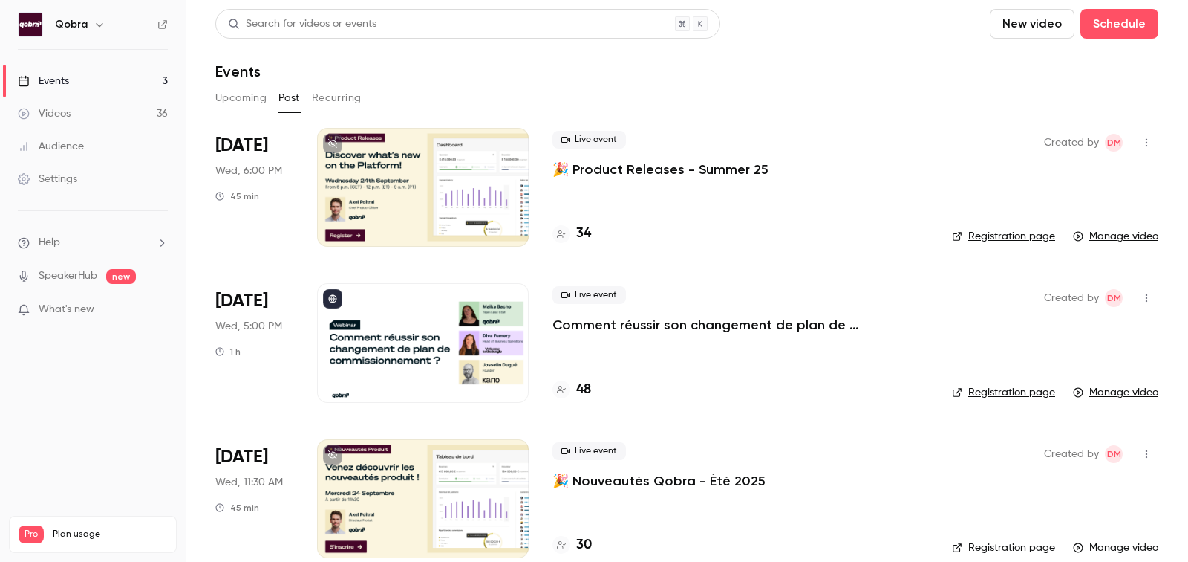
scroll to position [33, 0]
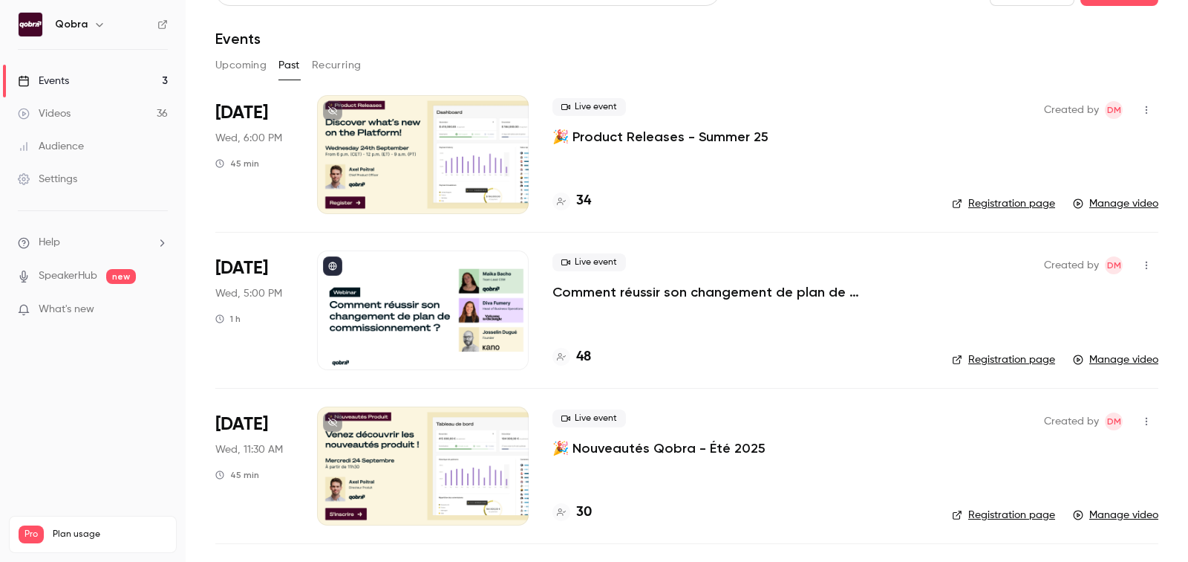
click at [588, 356] on h4 "48" at bounding box center [583, 357] width 15 height 20
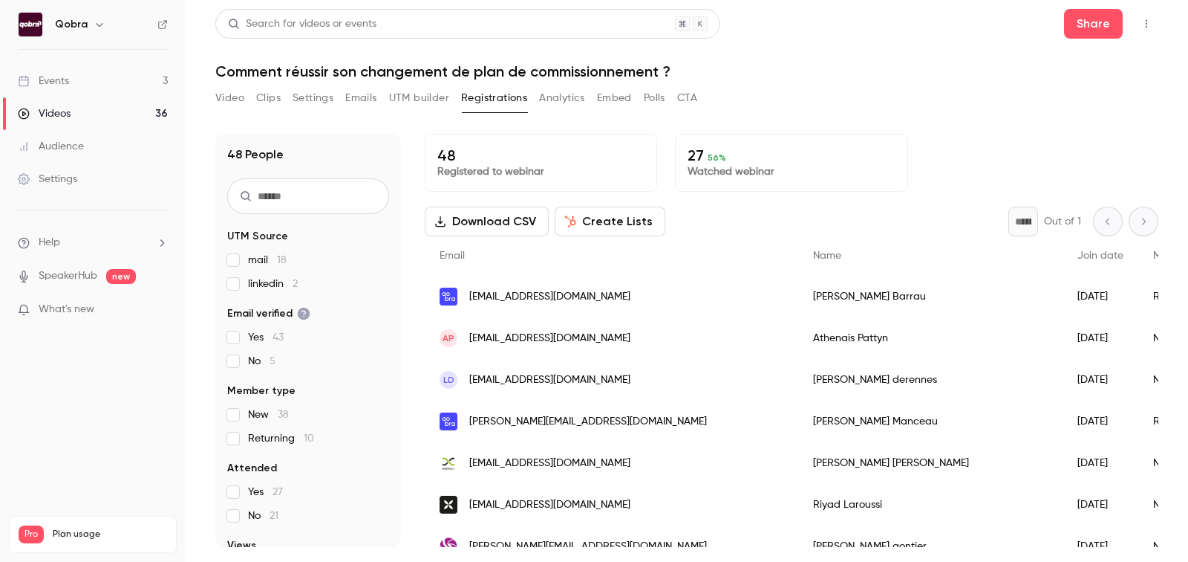
click at [368, 102] on button "Emails" at bounding box center [360, 98] width 31 height 24
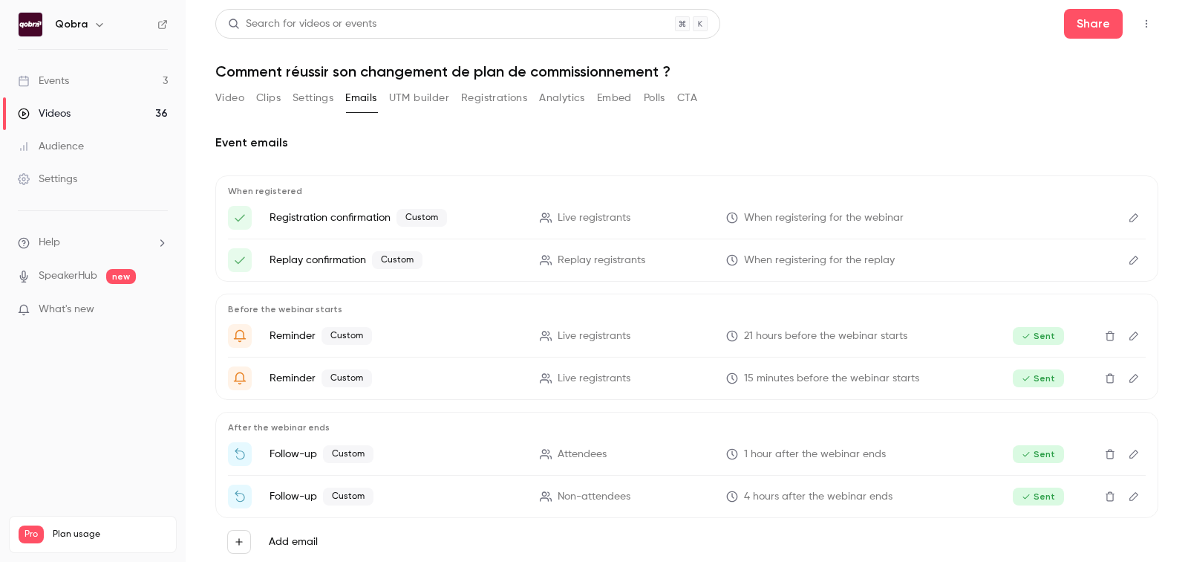
click at [561, 102] on button "Analytics" at bounding box center [562, 98] width 46 height 24
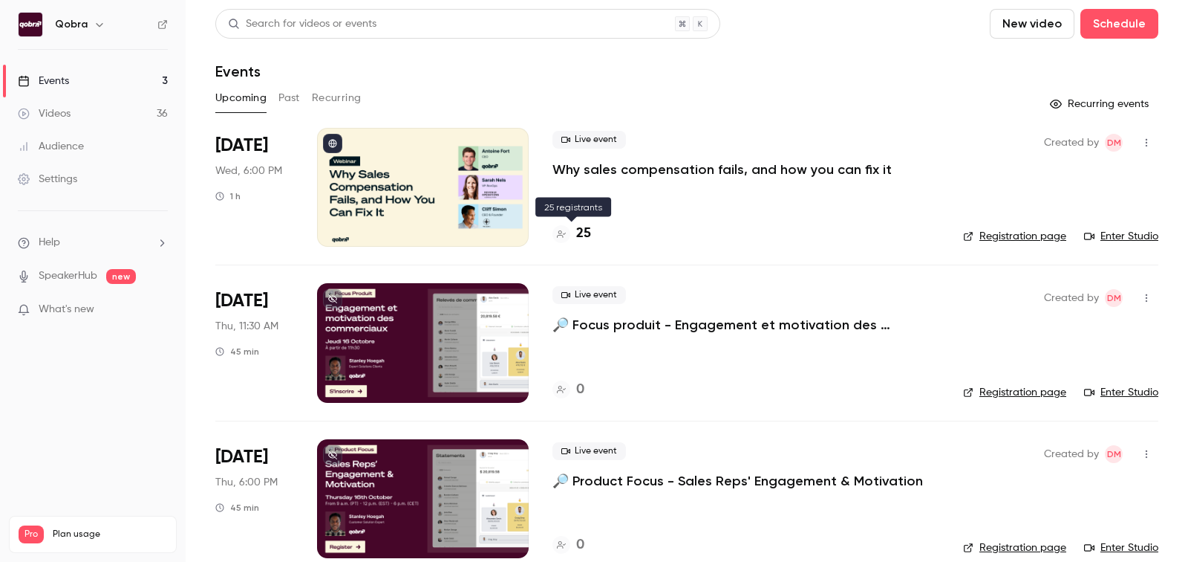
click at [566, 232] on div at bounding box center [562, 234] width 18 height 18
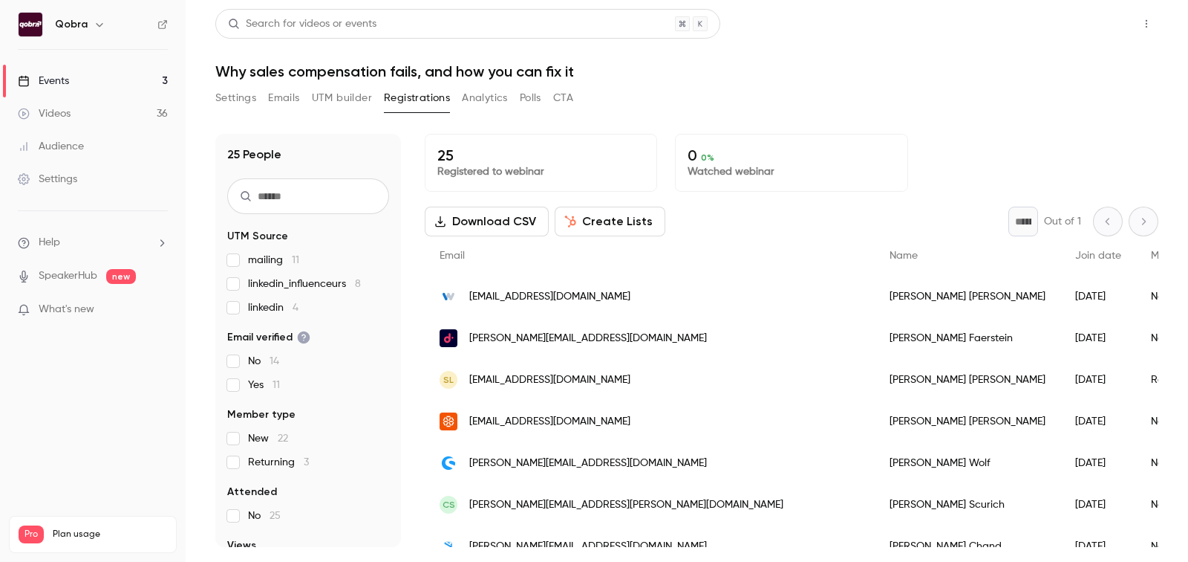
click at [1088, 30] on button "Share" at bounding box center [1093, 24] width 59 height 30
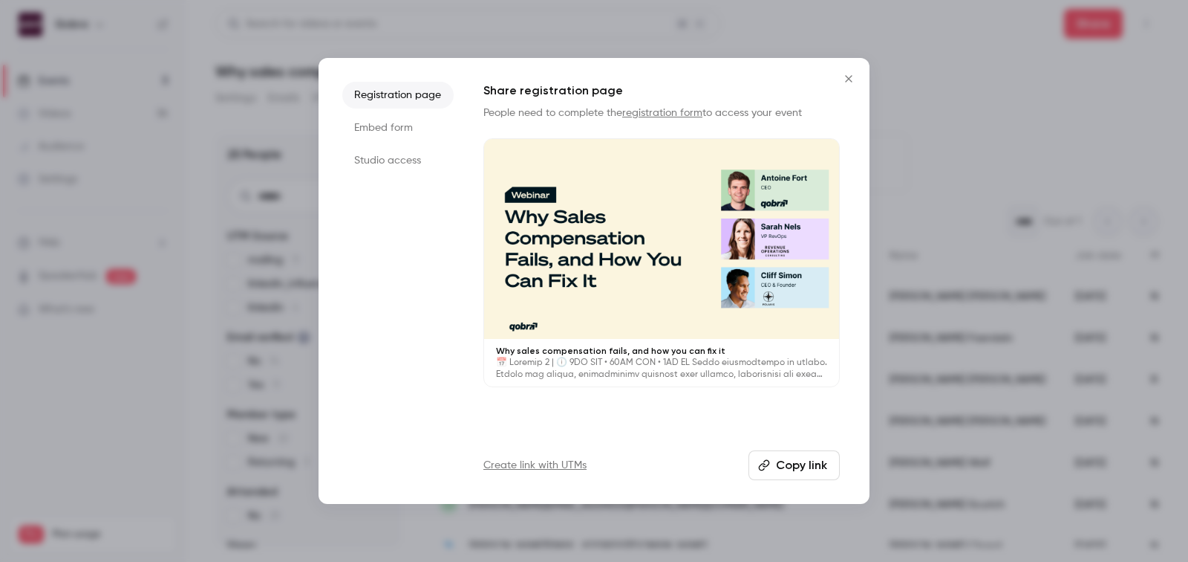
click at [802, 466] on button "Copy link" at bounding box center [794, 465] width 91 height 30
click at [856, 79] on icon "Close" at bounding box center [849, 79] width 18 height 12
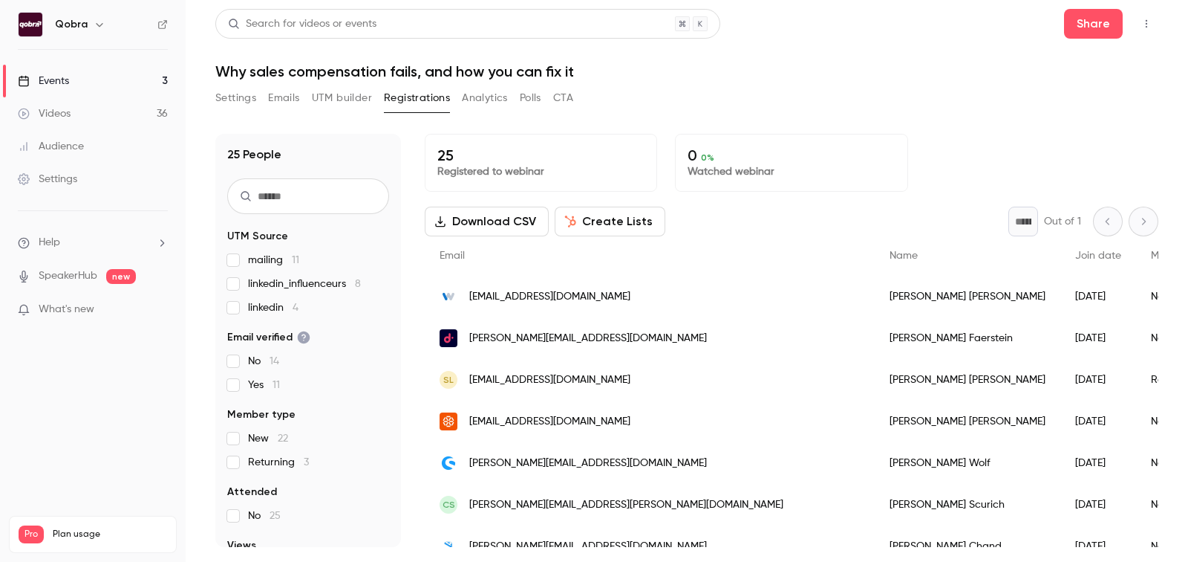
click at [232, 393] on section "UTM Source mailing 11 linkedin_influenceurs 8 linkedin 4 Email verified No 14 Y…" at bounding box center [308, 429] width 162 height 401
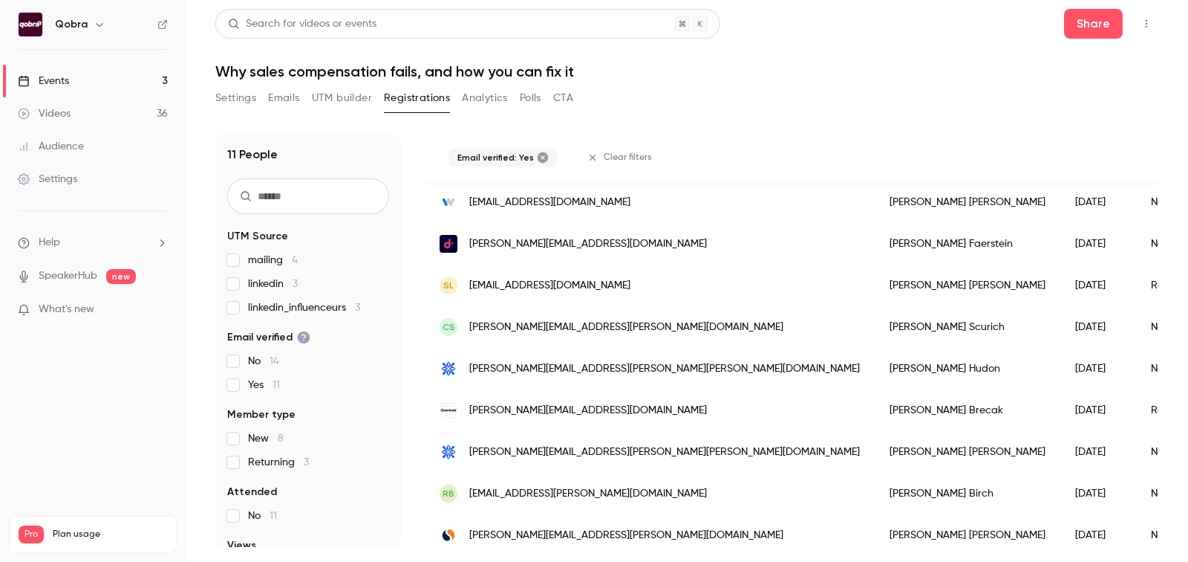
scroll to position [232, 0]
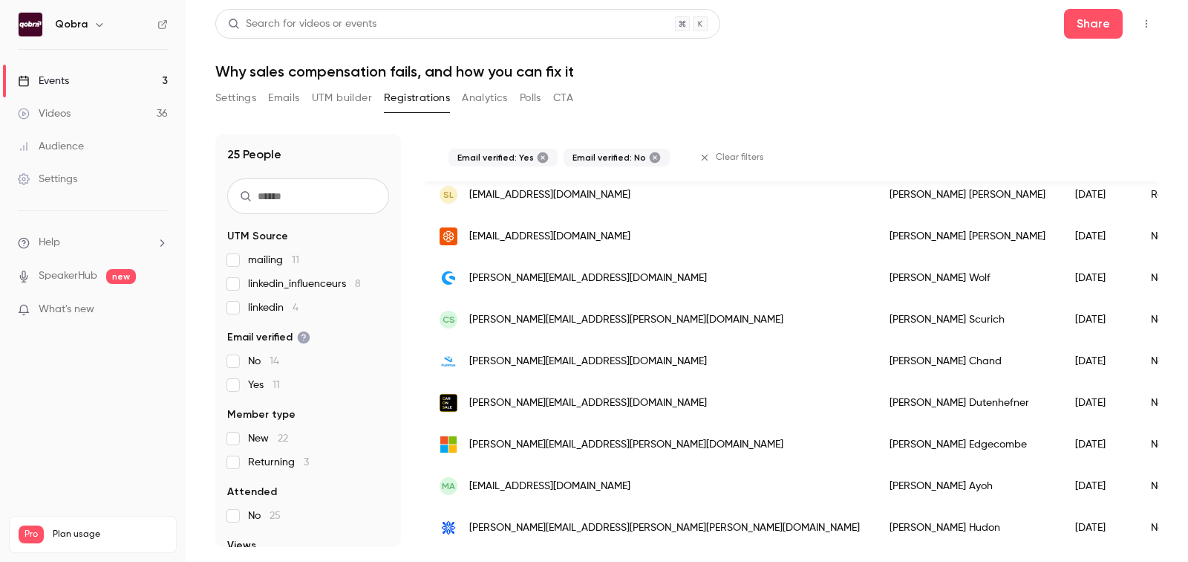
click at [239, 391] on label "Yes 11" at bounding box center [308, 384] width 162 height 15
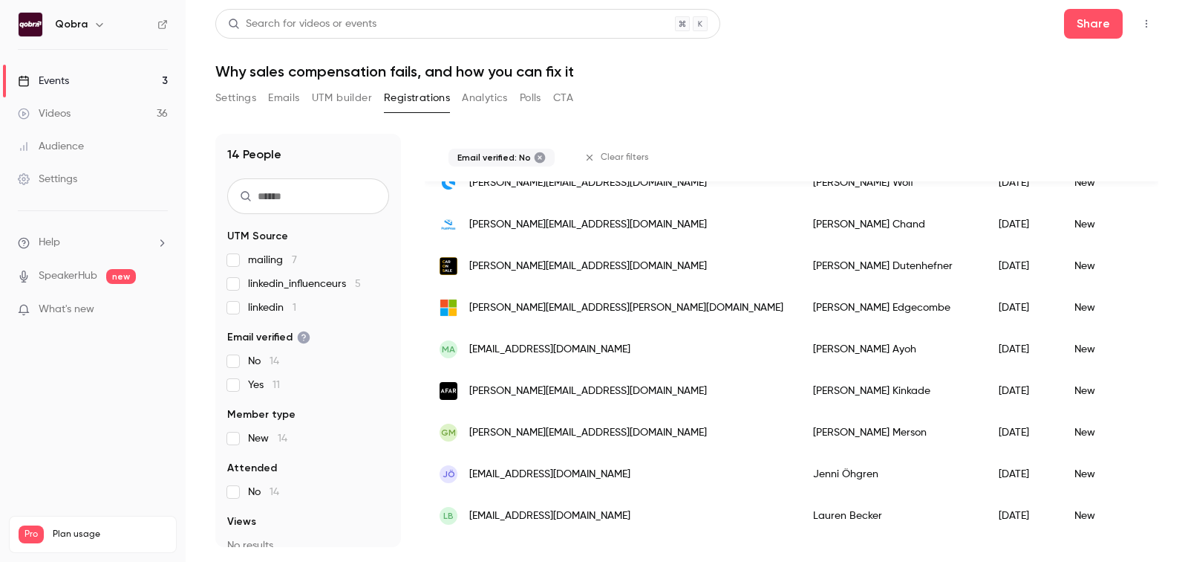
scroll to position [357, 0]
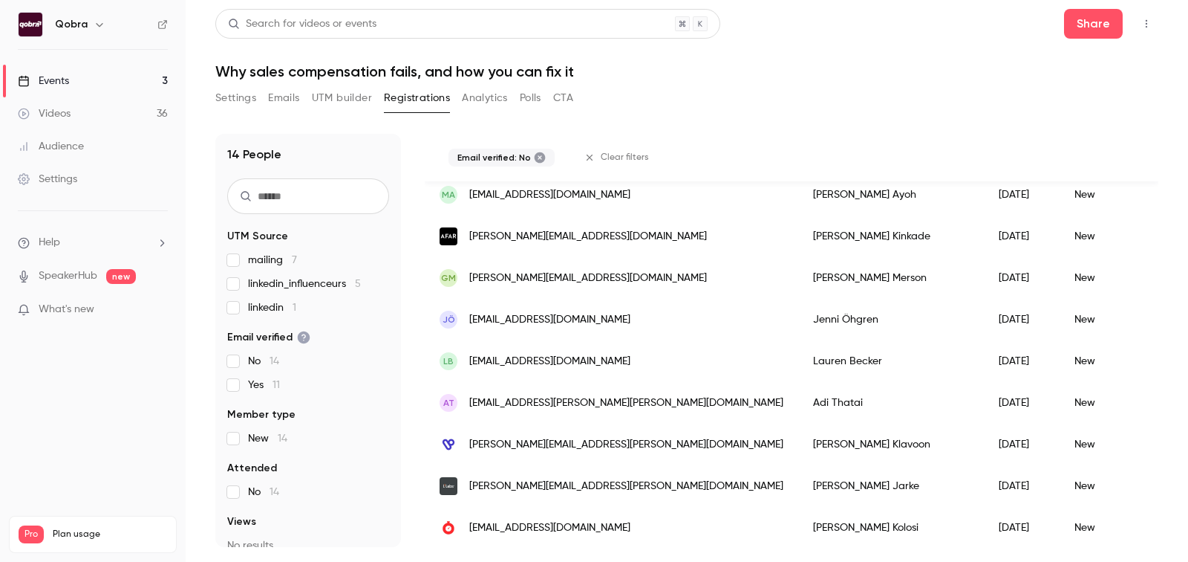
click at [251, 444] on span "New 14" at bounding box center [267, 438] width 39 height 15
click at [240, 370] on div "No 14 Yes 8" at bounding box center [308, 373] width 162 height 39
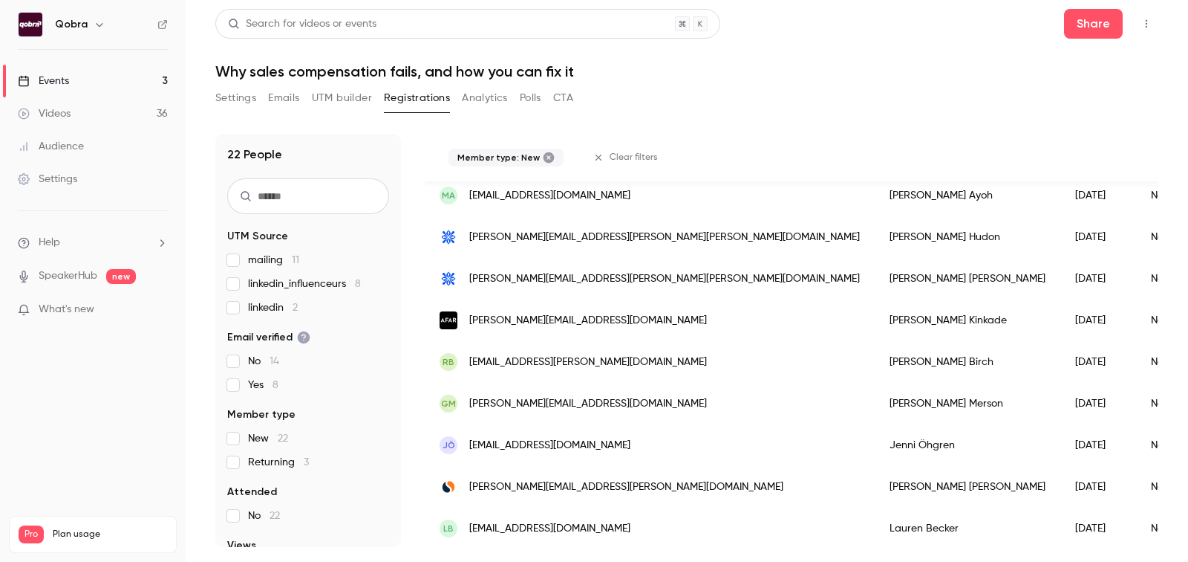
click at [285, 465] on span "Returning 3" at bounding box center [278, 462] width 61 height 15
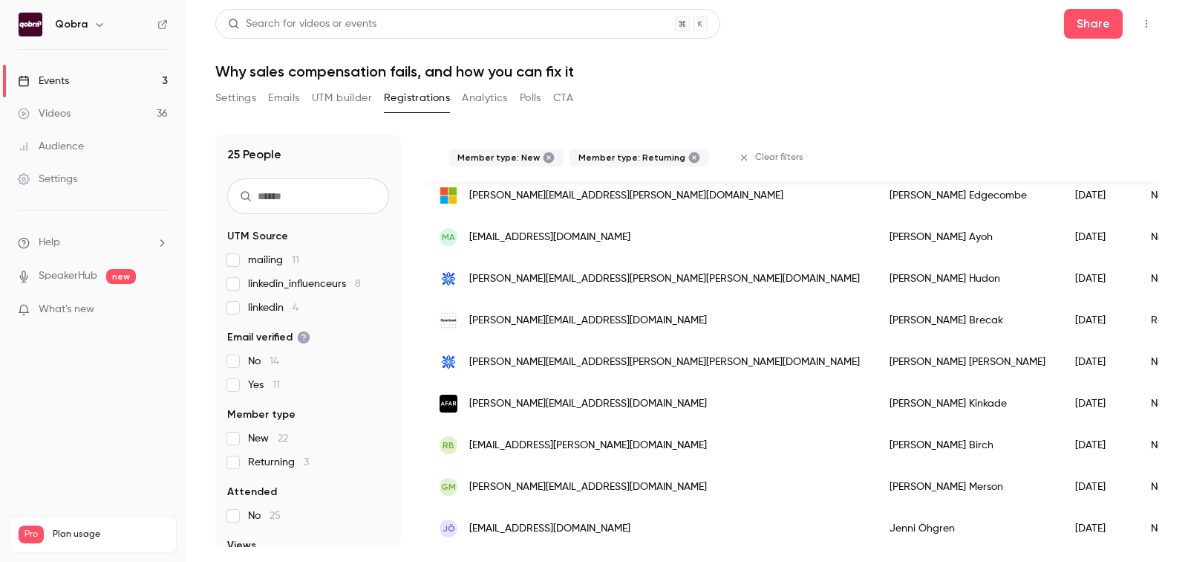
scroll to position [524, 0]
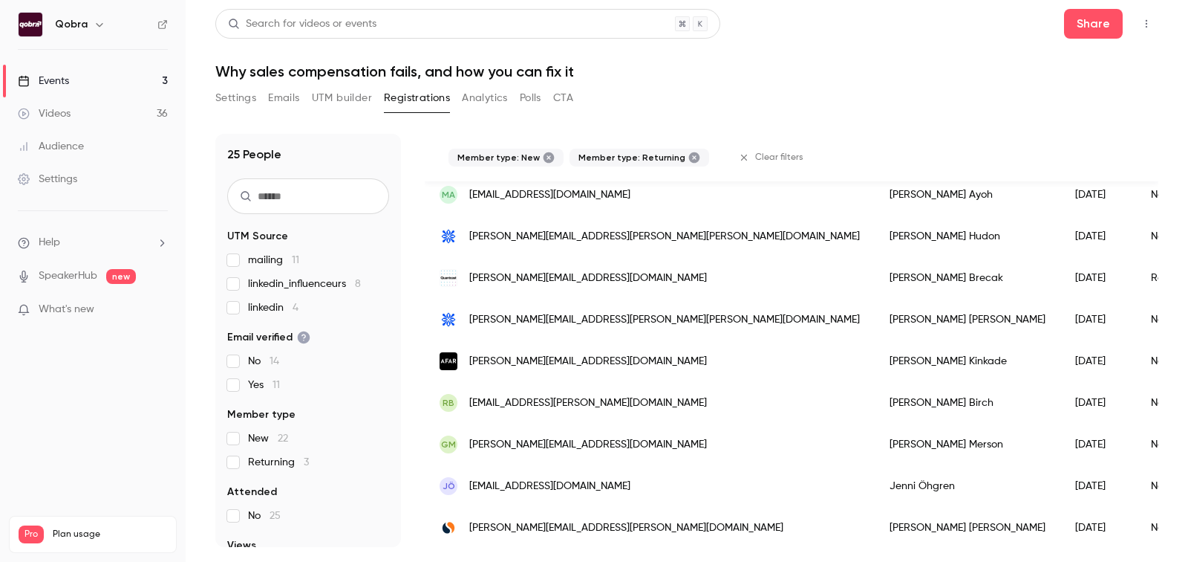
click at [254, 440] on span "New 22" at bounding box center [268, 438] width 40 height 15
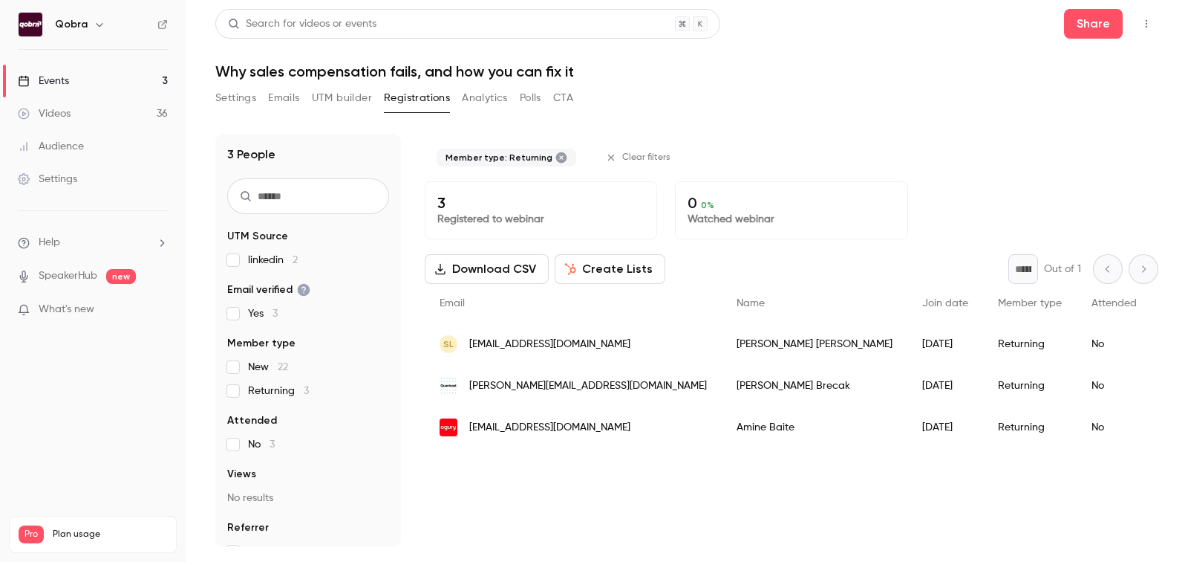
click at [108, 82] on link "Events 3" at bounding box center [93, 81] width 186 height 33
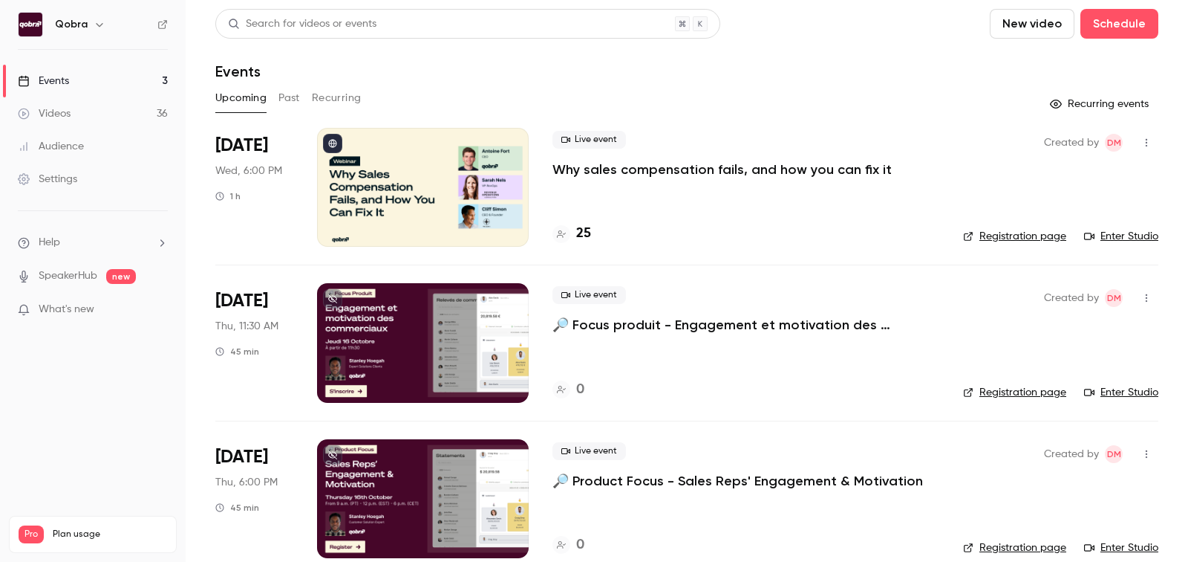
click at [94, 117] on link "Videos 36" at bounding box center [93, 113] width 186 height 33
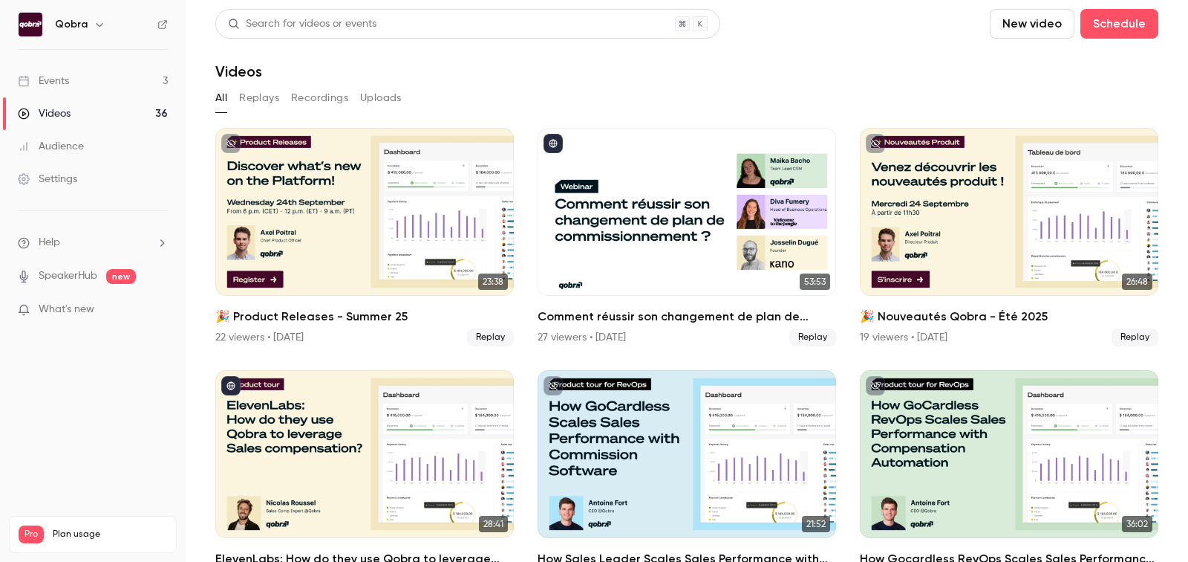
click at [90, 84] on link "Events 3" at bounding box center [93, 81] width 186 height 33
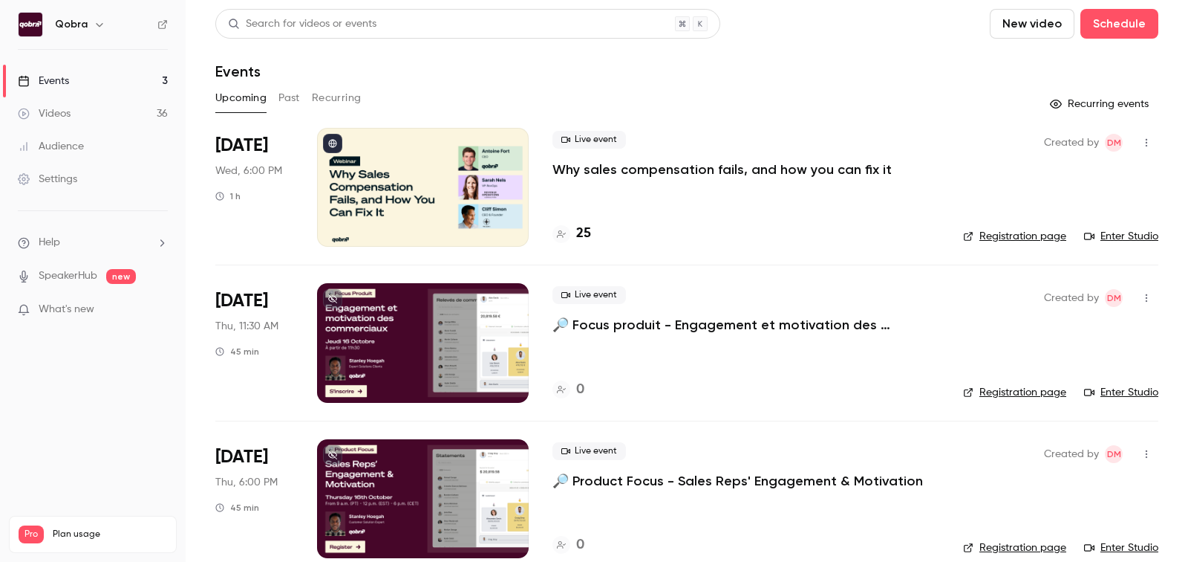
click at [588, 235] on h4 "25" at bounding box center [583, 234] width 15 height 20
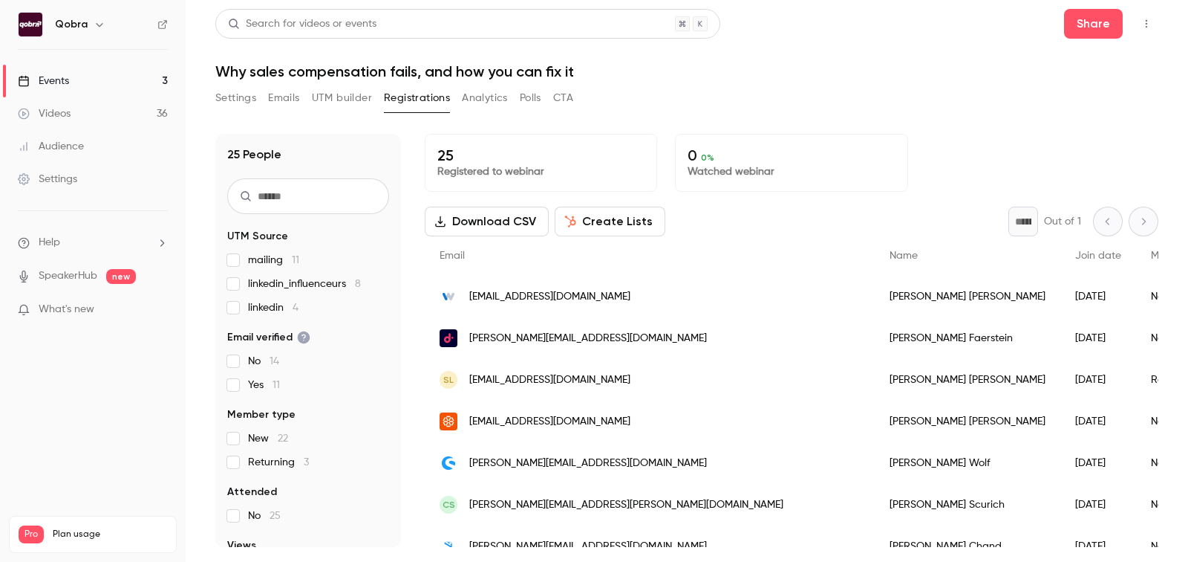
click at [98, 99] on link "Videos 36" at bounding box center [93, 113] width 186 height 33
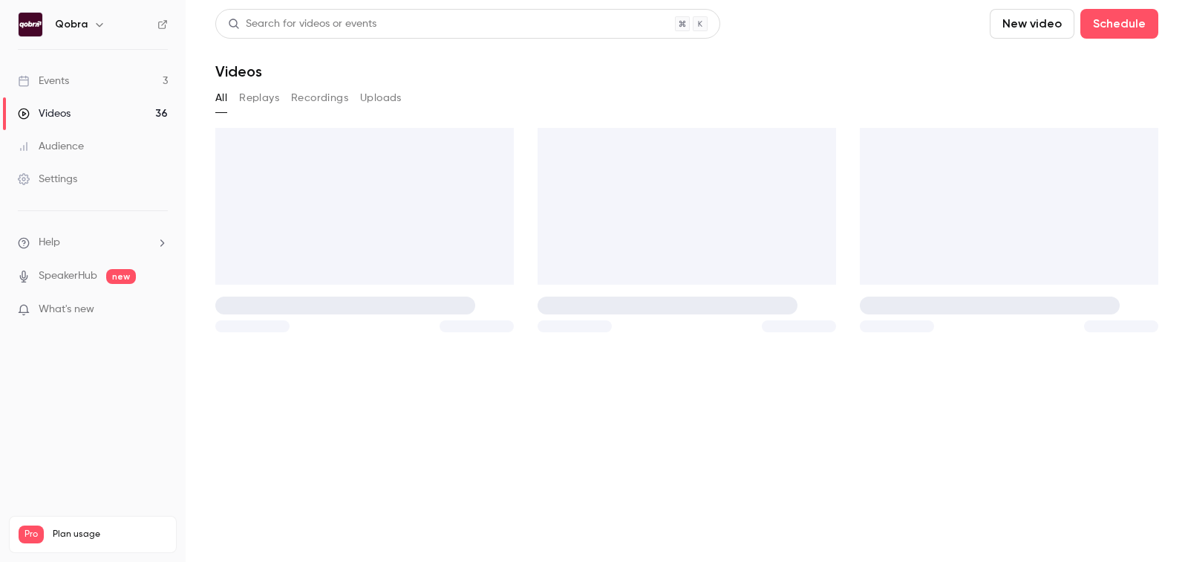
click at [99, 78] on link "Events 3" at bounding box center [93, 81] width 186 height 33
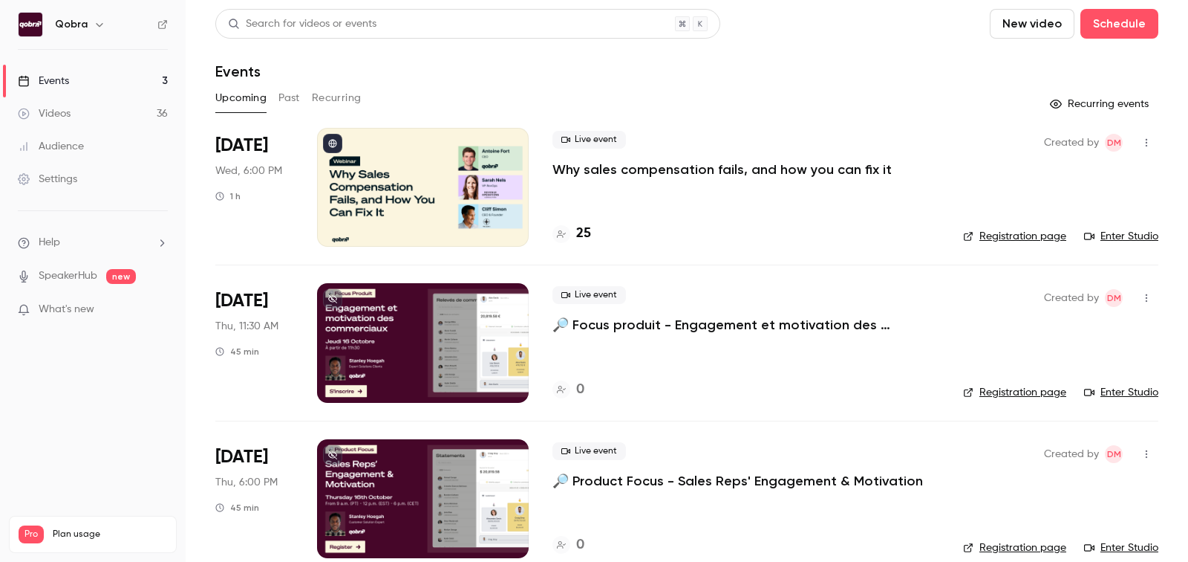
click at [579, 236] on h4 "25" at bounding box center [583, 234] width 15 height 20
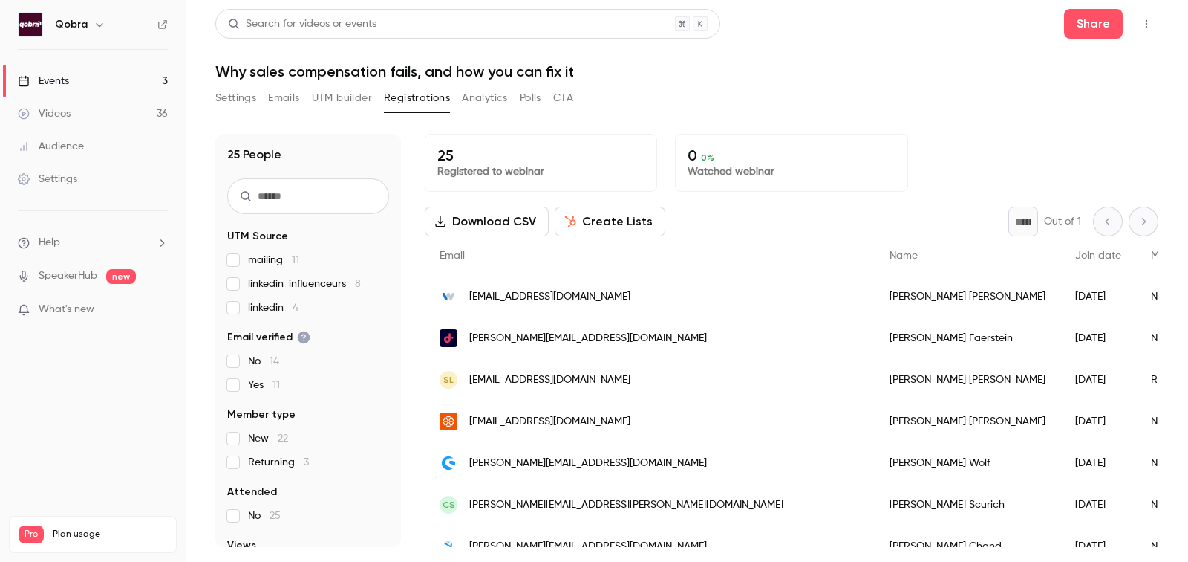
click at [314, 99] on button "UTM builder" at bounding box center [342, 98] width 60 height 24
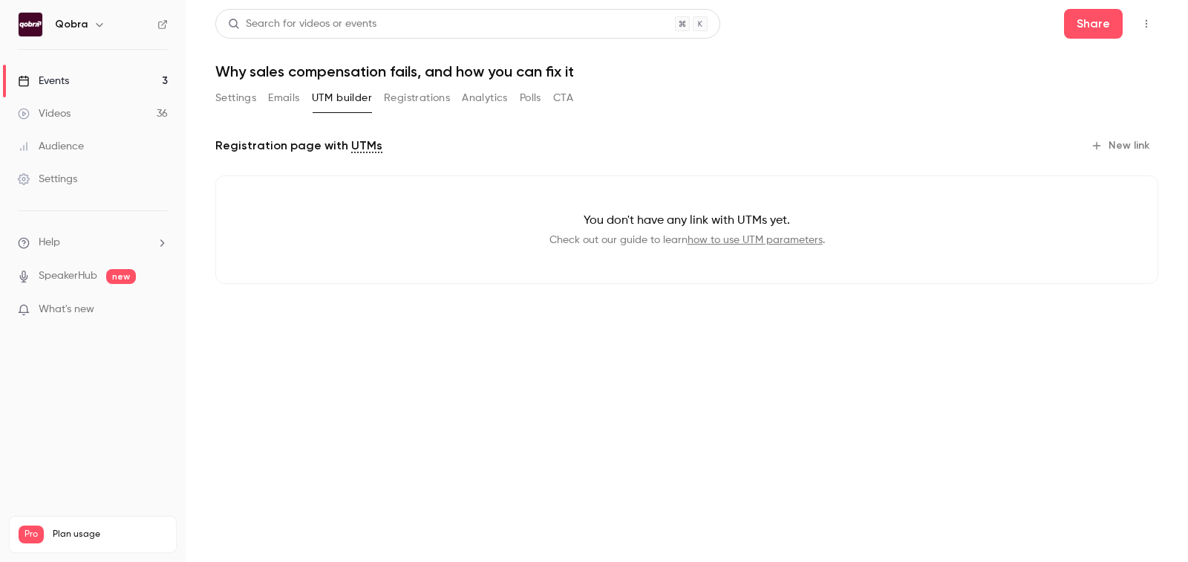
click at [279, 99] on button "Emails" at bounding box center [283, 98] width 31 height 24
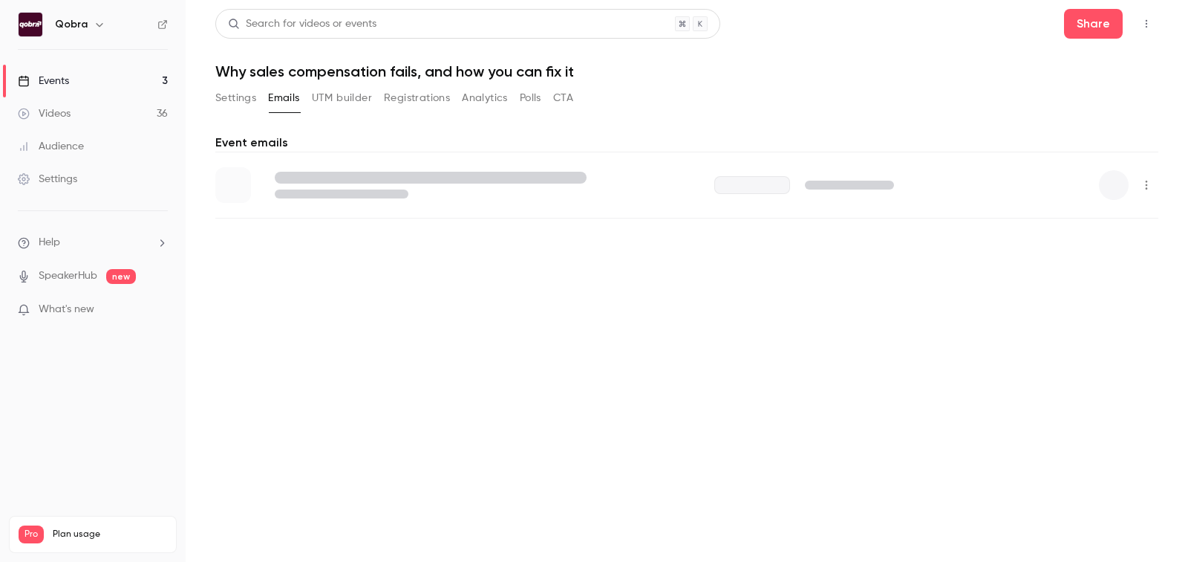
click at [234, 99] on button "Settings" at bounding box center [235, 98] width 41 height 24
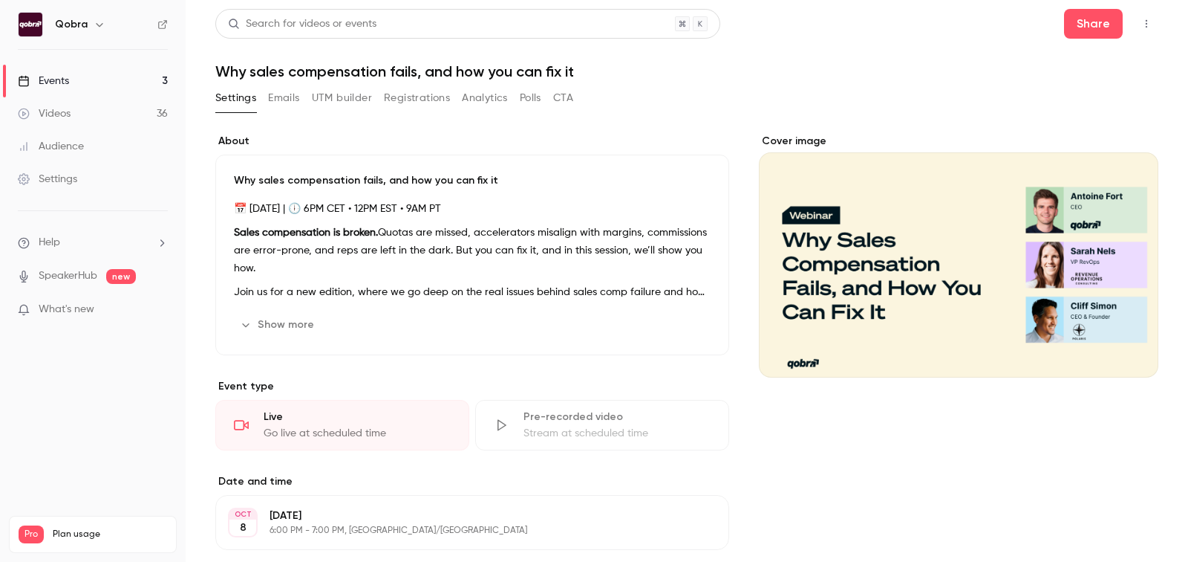
click at [481, 97] on button "Analytics" at bounding box center [485, 98] width 46 height 24
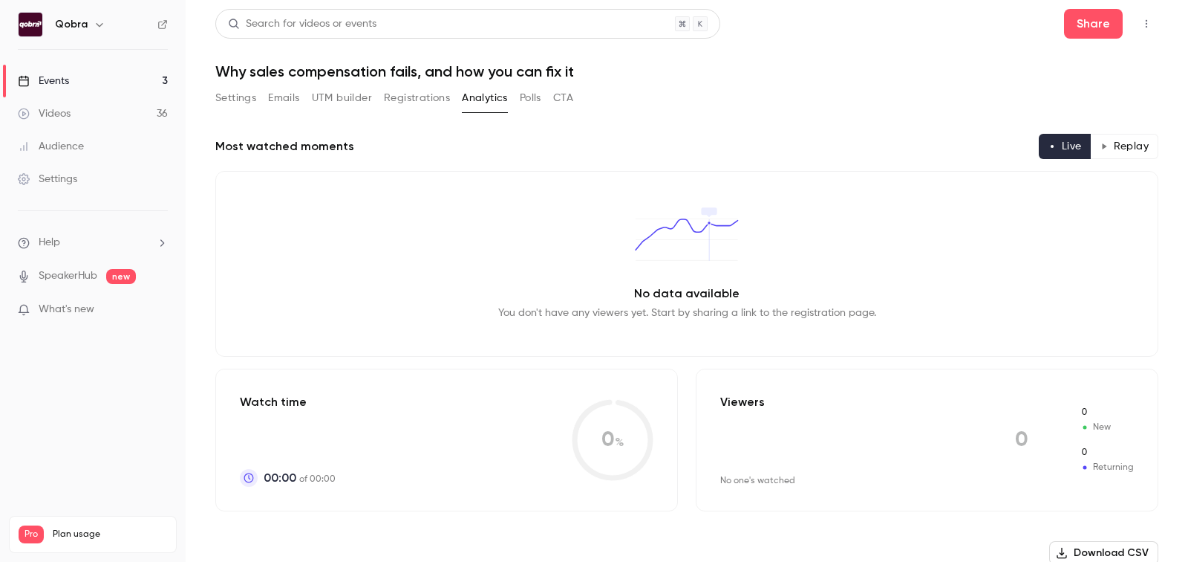
click at [425, 101] on button "Registrations" at bounding box center [417, 98] width 66 height 24
